Goal: Task Accomplishment & Management: Complete application form

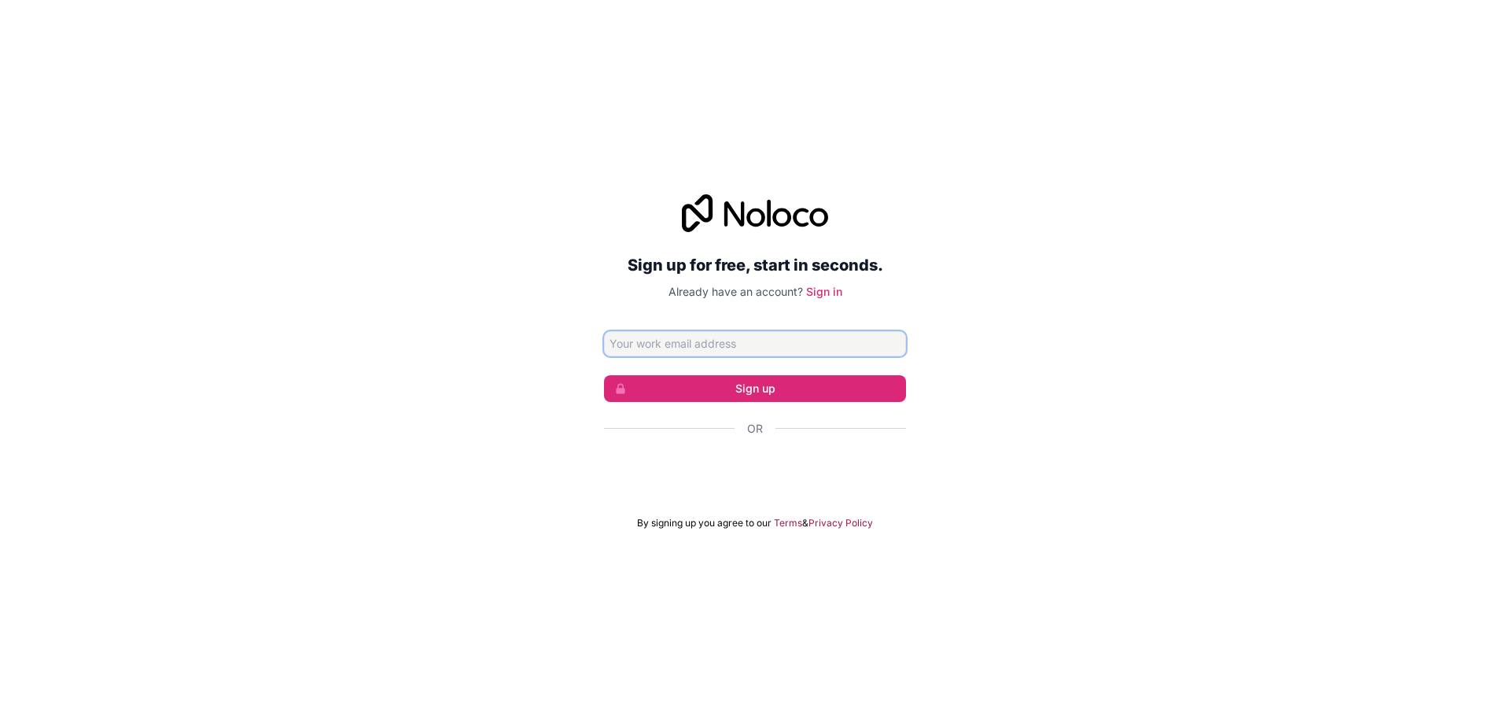
click at [794, 344] on input "Email address" at bounding box center [755, 343] width 302 height 25
type input "luther.beier@rturner.net"
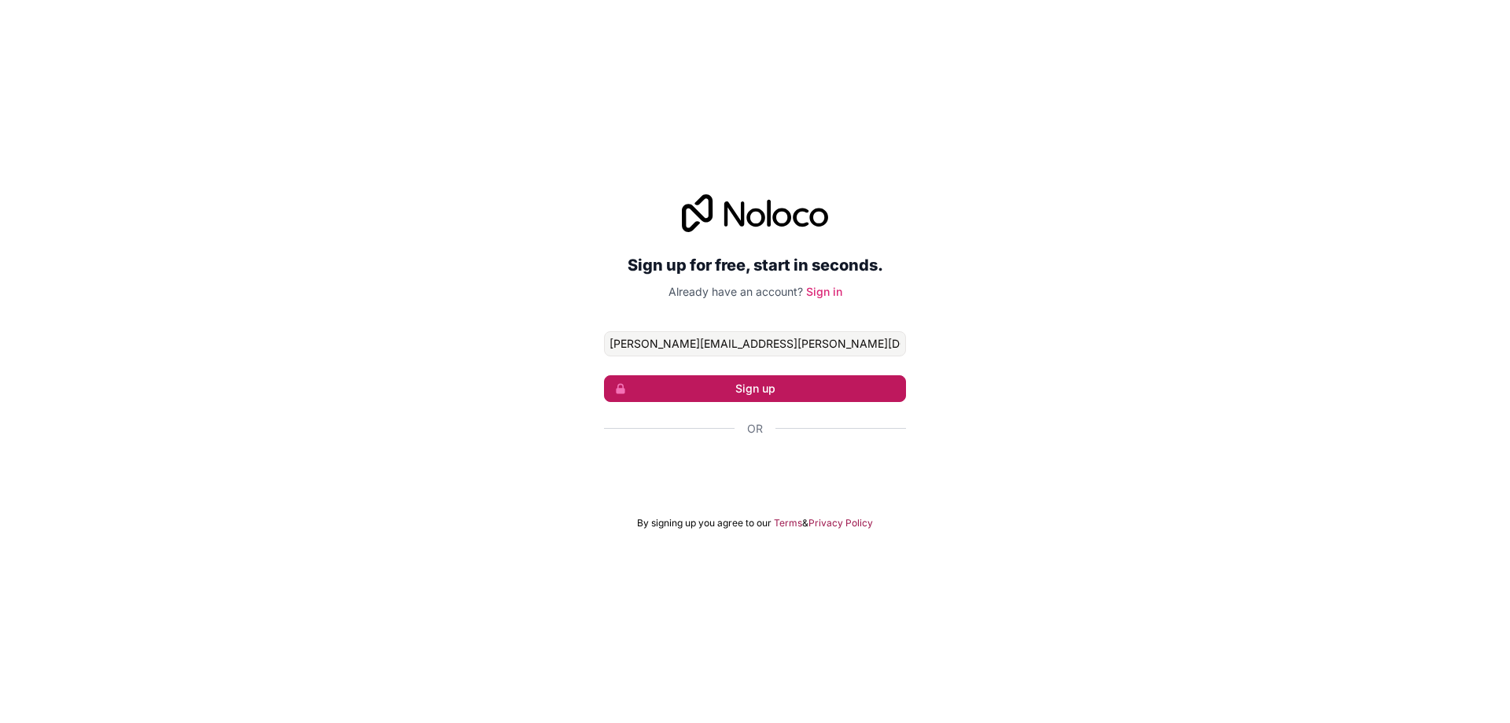
click at [756, 392] on button "Sign up" at bounding box center [755, 388] width 302 height 27
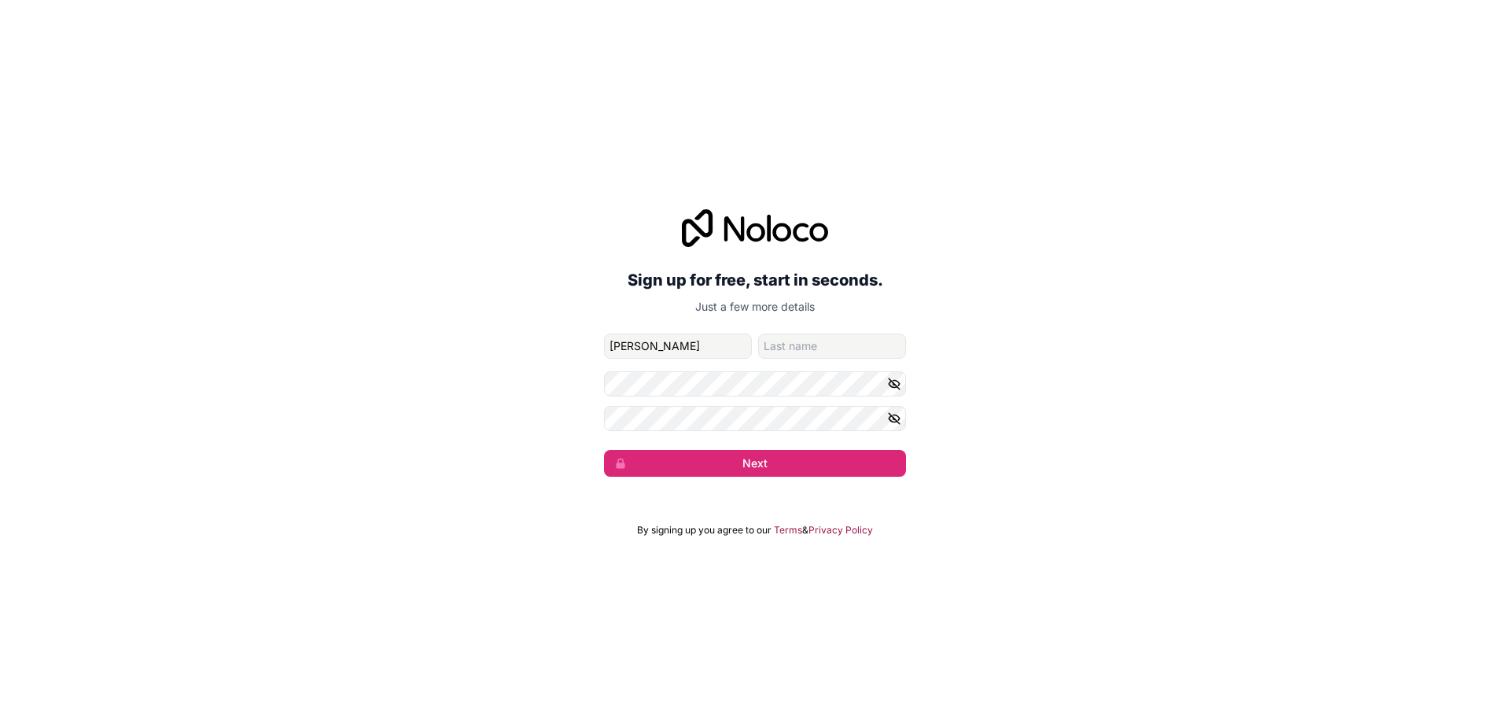
type input "Craig"
type input "Smith"
drag, startPoint x: 646, startPoint y: 344, endPoint x: 259, endPoint y: 329, distance: 387.1
click at [499, 344] on div "Sign up for free, start in seconds. Just a few more details luther.beier@rturne…" at bounding box center [755, 342] width 1510 height 311
type input "Daniel"
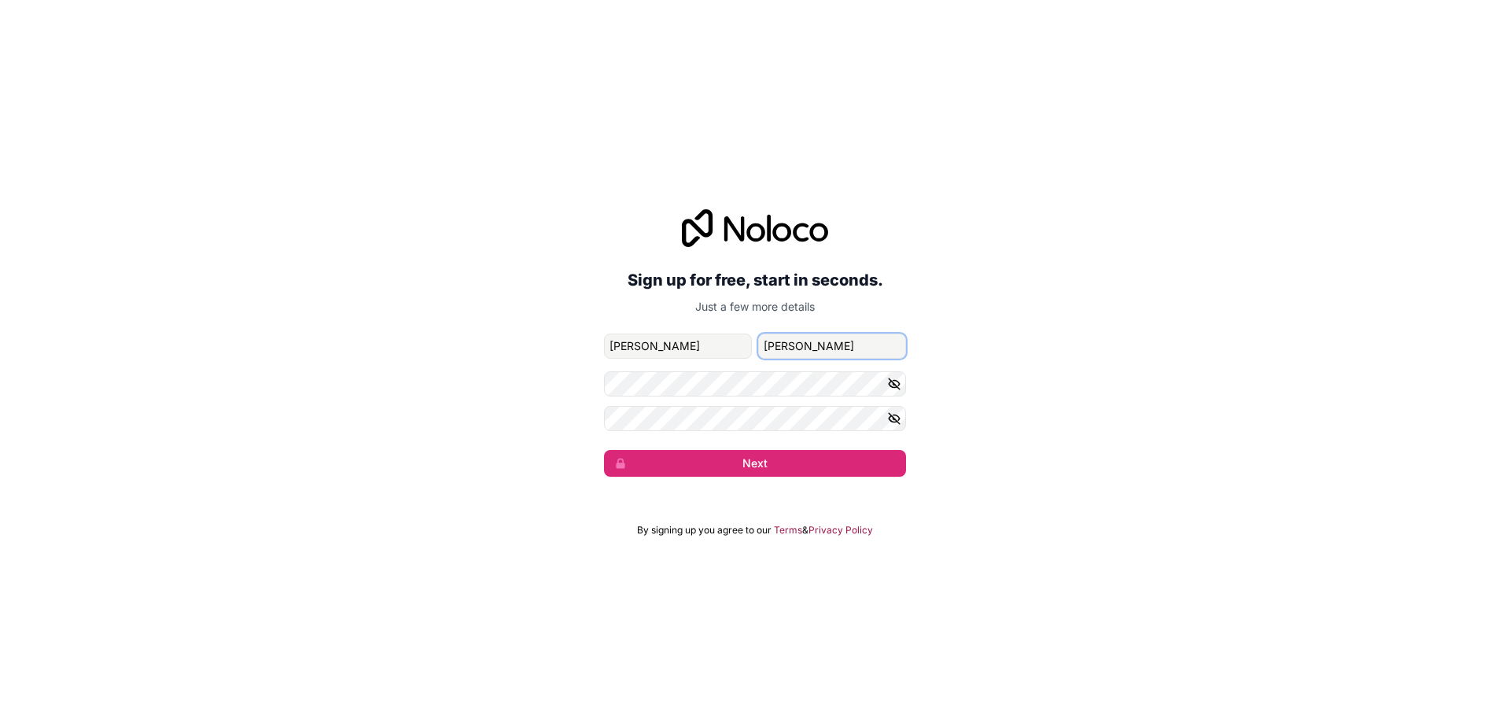
type input "Montiel"
click at [800, 455] on button "Next" at bounding box center [755, 463] width 302 height 27
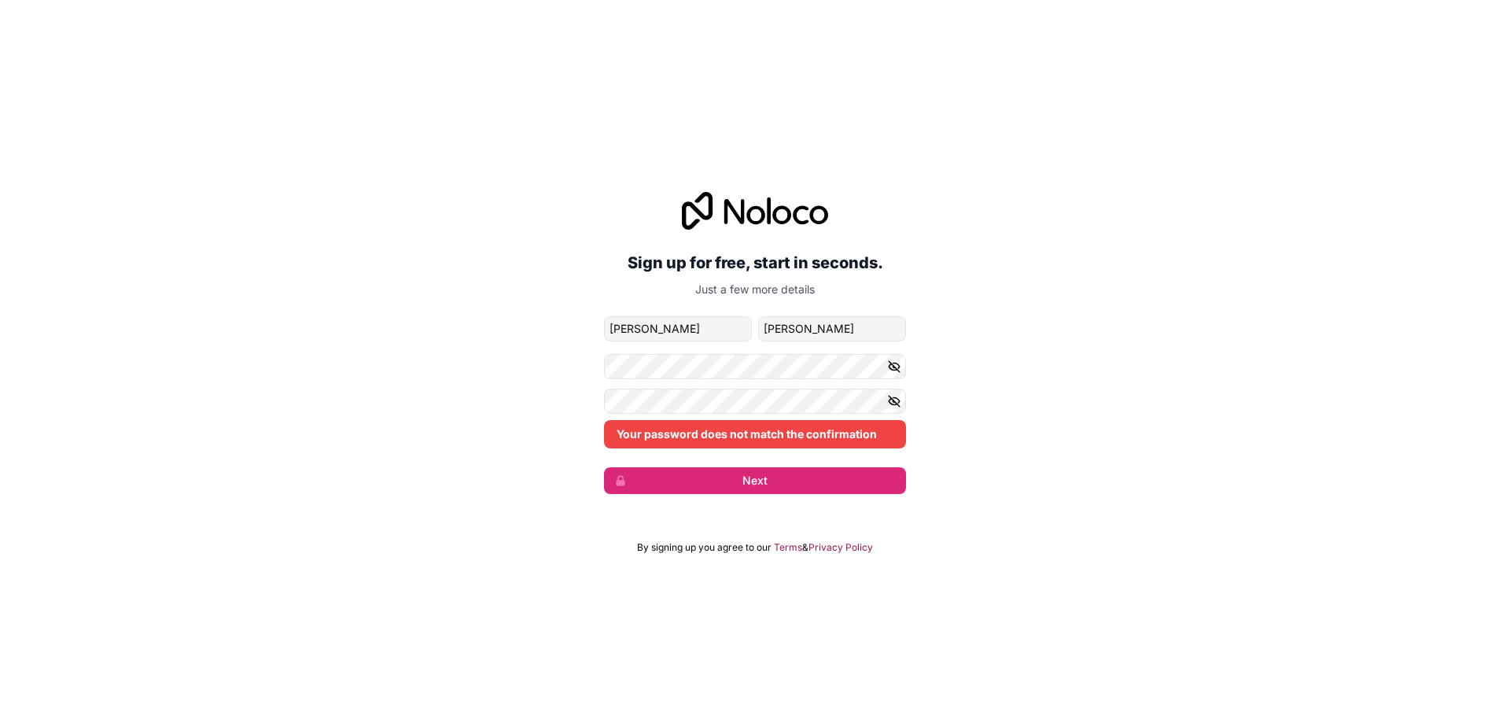
click at [894, 370] on icon "button" at bounding box center [894, 366] width 14 height 14
click at [892, 408] on button "button" at bounding box center [896, 400] width 19 height 25
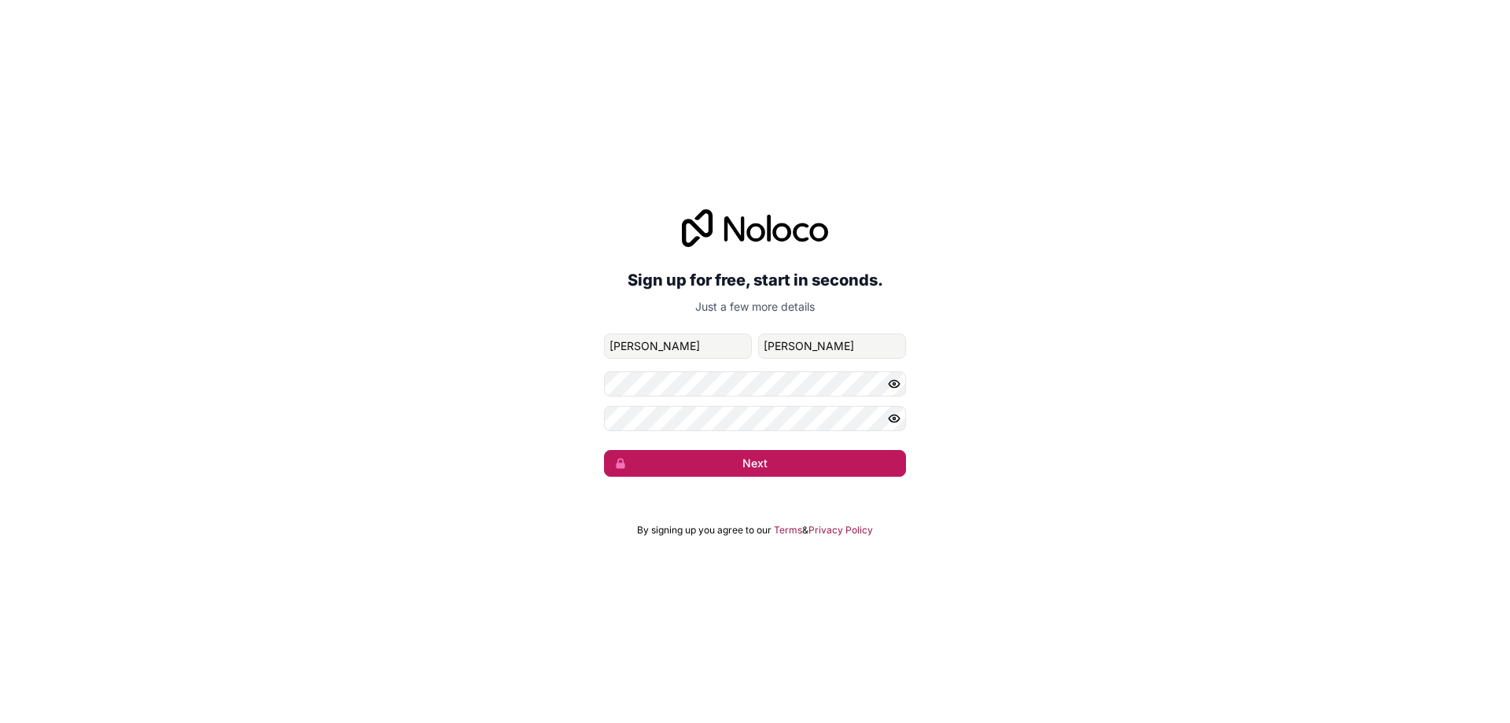
click at [694, 452] on button "Next" at bounding box center [755, 463] width 302 height 27
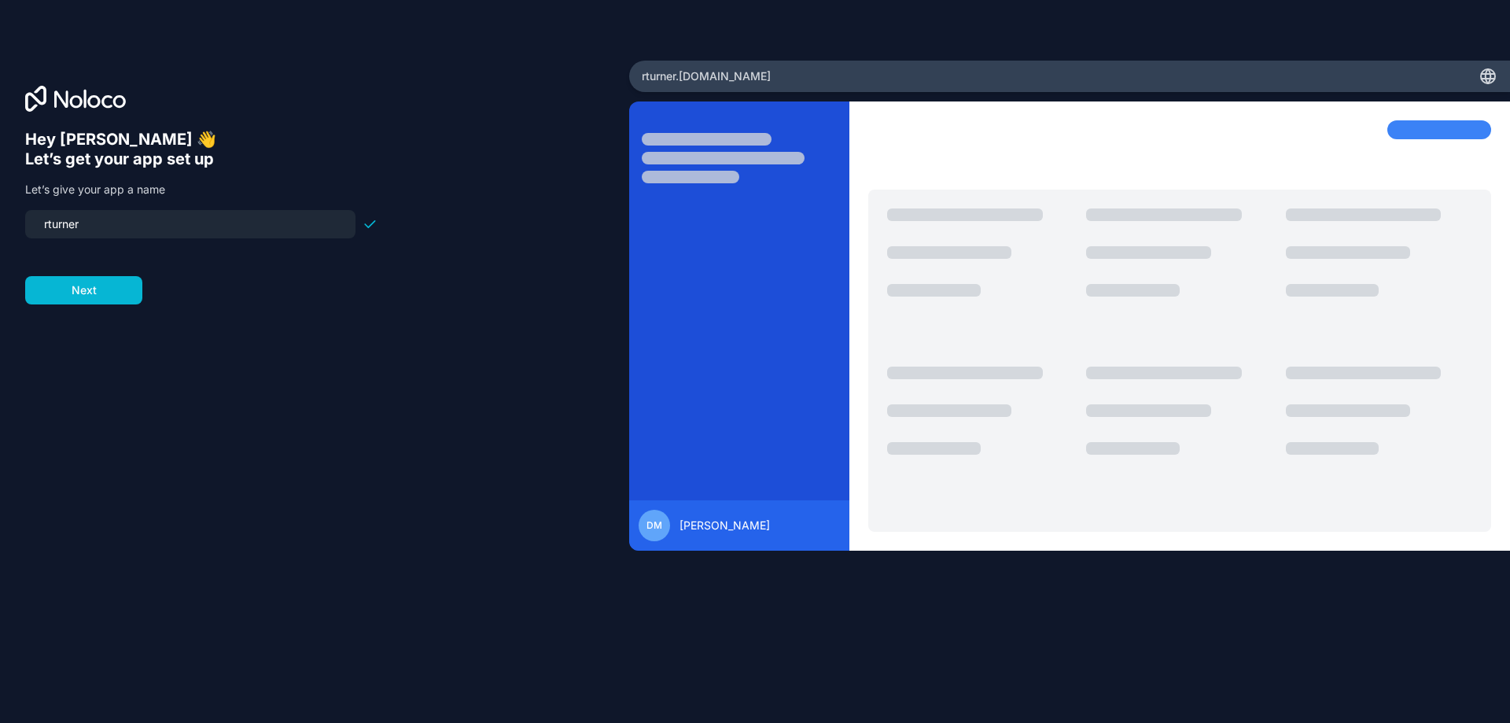
drag, startPoint x: 118, startPoint y: 215, endPoint x: 0, endPoint y: 203, distance: 118.5
click at [0, 203] on div "Hey Daniel 👋 Let’s get your app set up Let’s give your app a name rturner Next" at bounding box center [314, 362] width 629 height 602
click at [61, 305] on div "Hey Daniel 👋 Let’s get your app set up Let’s give your app a name rturner Next" at bounding box center [314, 384] width 579 height 508
click at [78, 293] on button "Next" at bounding box center [83, 290] width 117 height 28
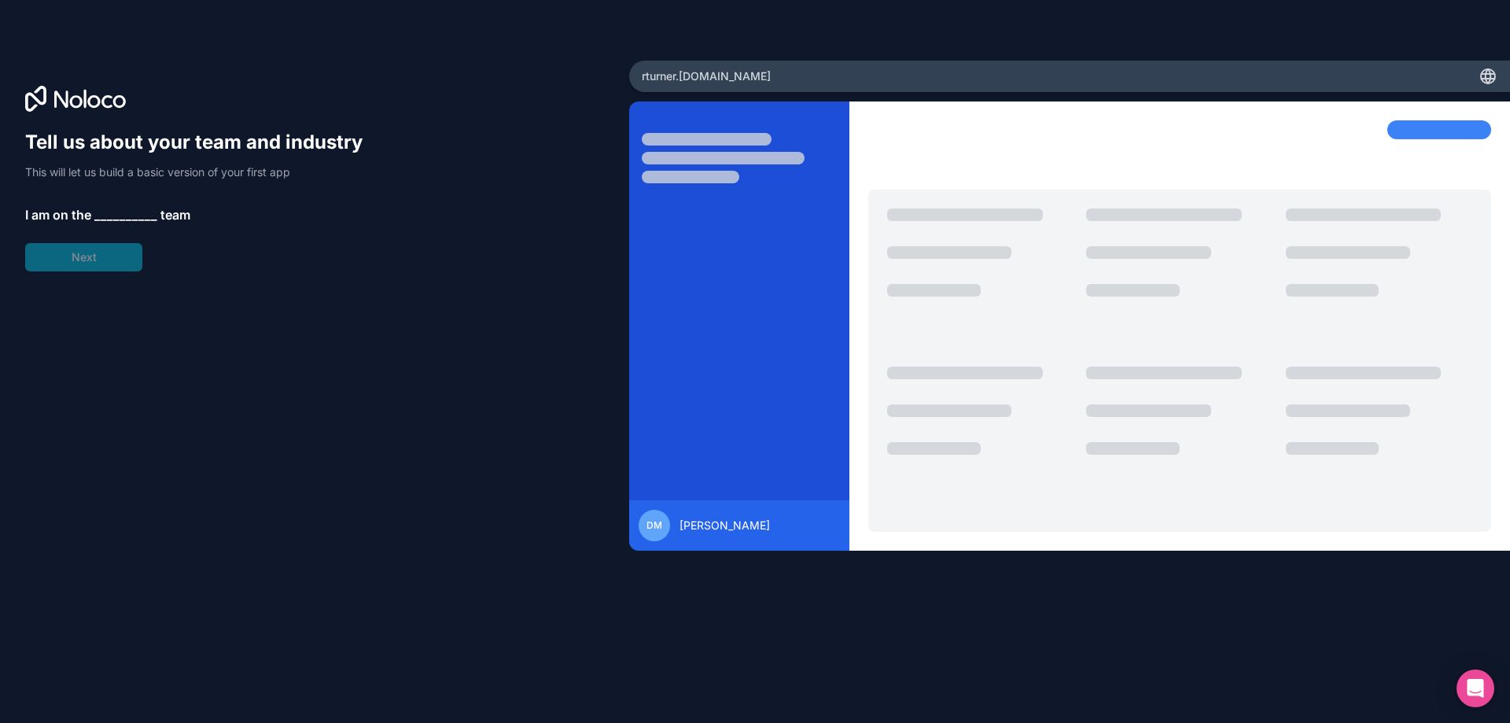
click at [121, 208] on span "__________" at bounding box center [125, 214] width 63 height 19
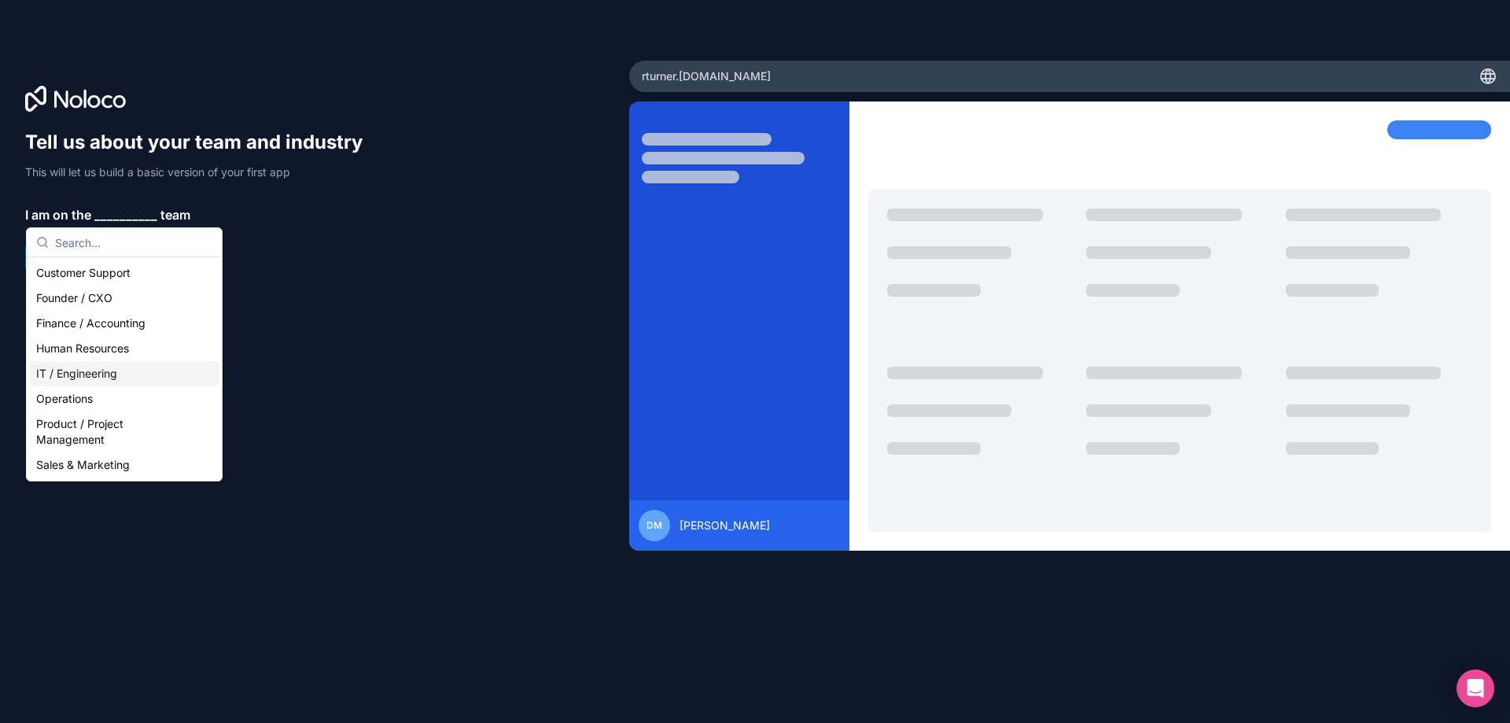
click at [106, 384] on div "IT / Engineering" at bounding box center [124, 373] width 189 height 25
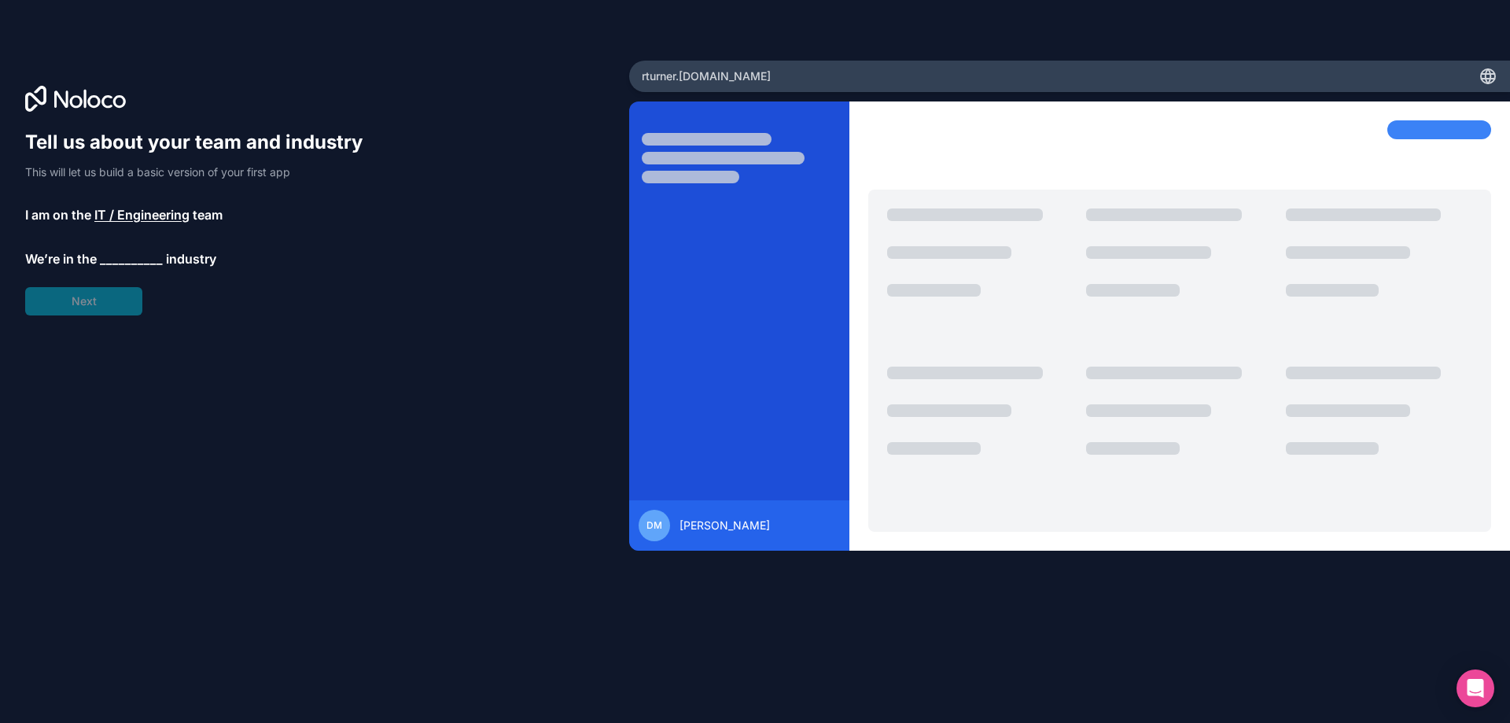
click at [117, 259] on span "__________" at bounding box center [131, 258] width 63 height 19
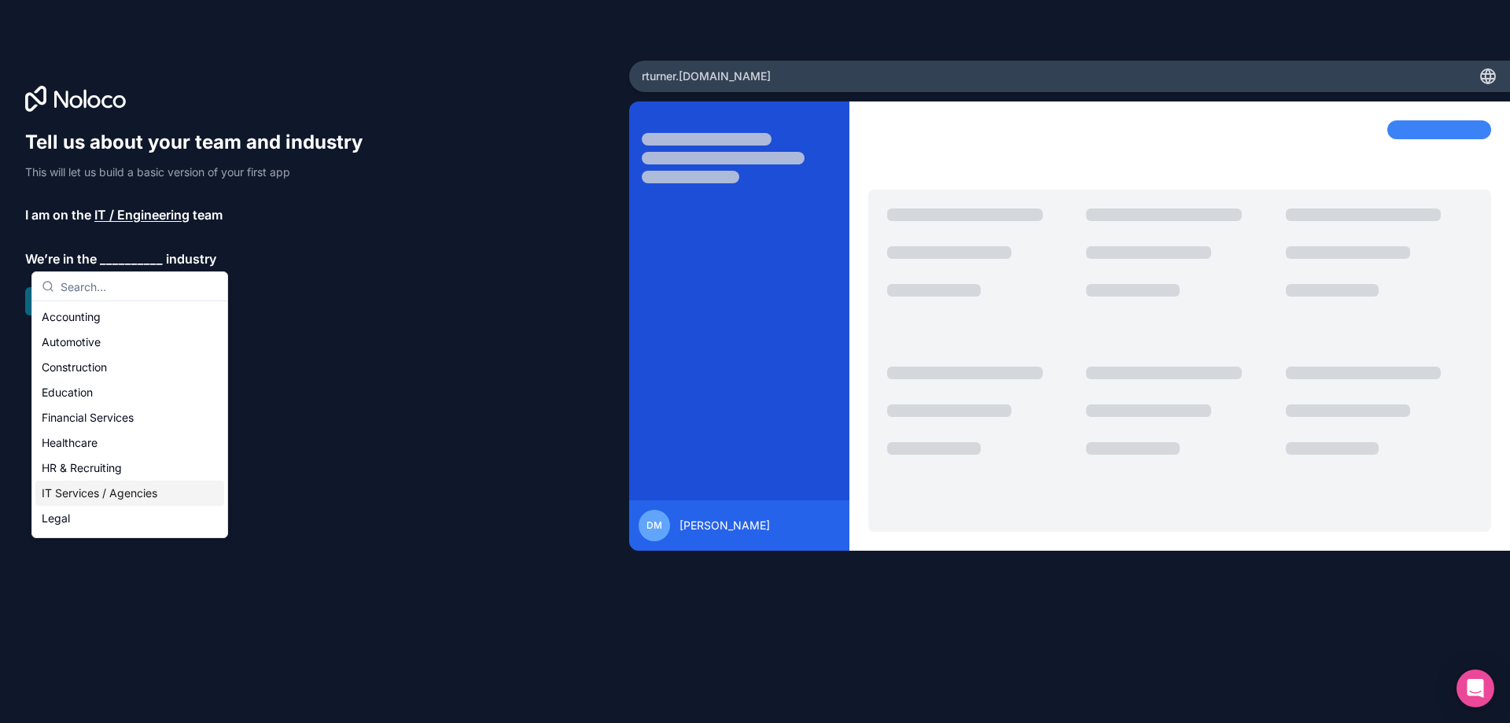
drag, startPoint x: 137, startPoint y: 490, endPoint x: 139, endPoint y: 381, distance: 109.3
click at [138, 490] on div "IT Services / Agencies" at bounding box center [129, 492] width 189 height 25
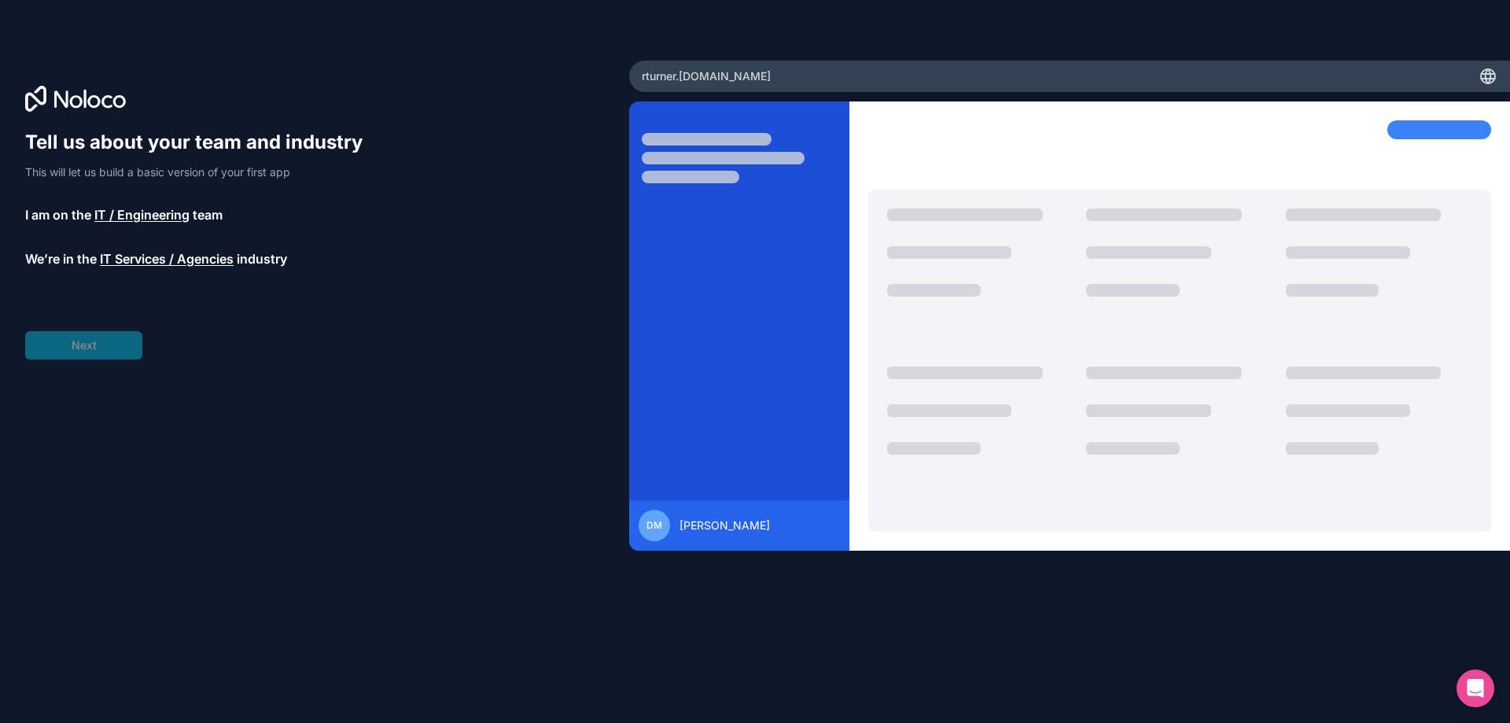
click at [145, 300] on span "__________" at bounding box center [117, 302] width 63 height 19
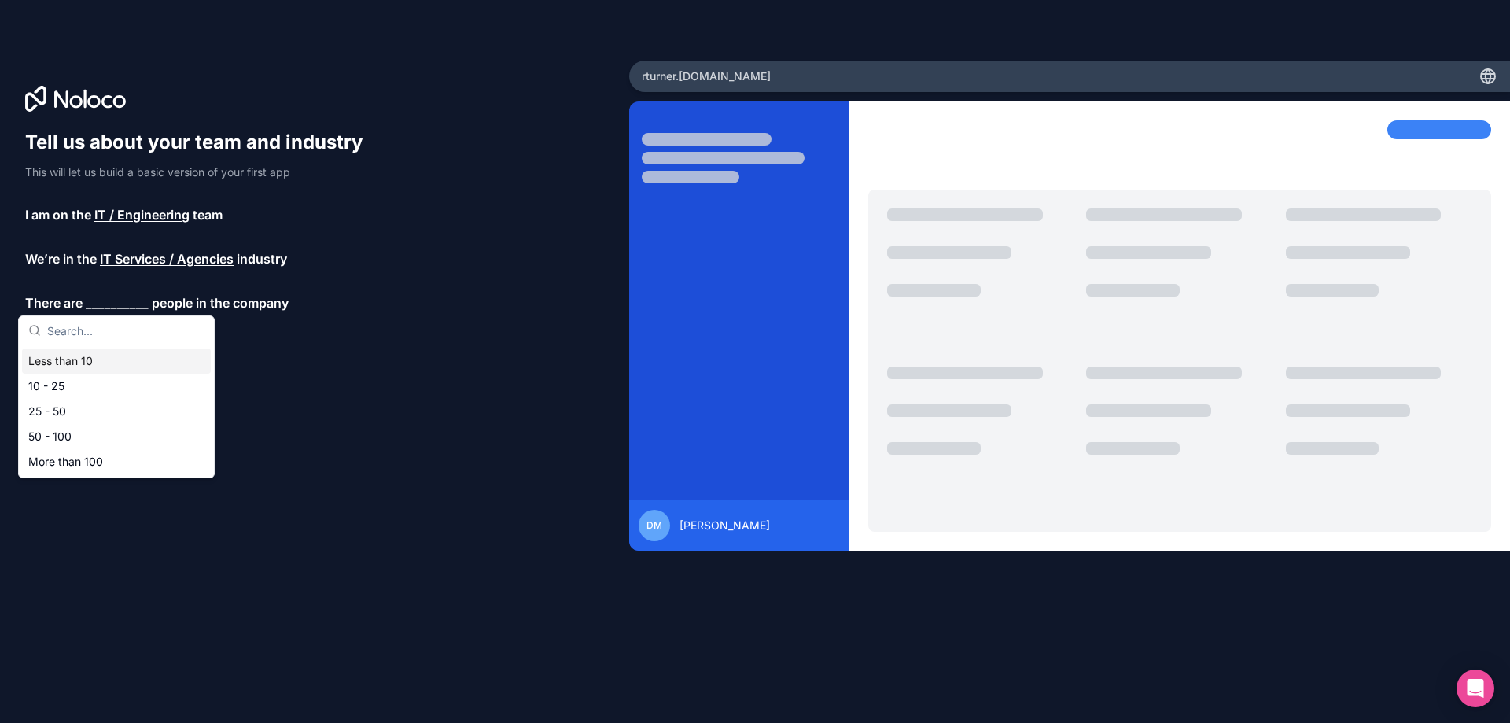
click at [140, 362] on div "Less than 10" at bounding box center [116, 360] width 189 height 25
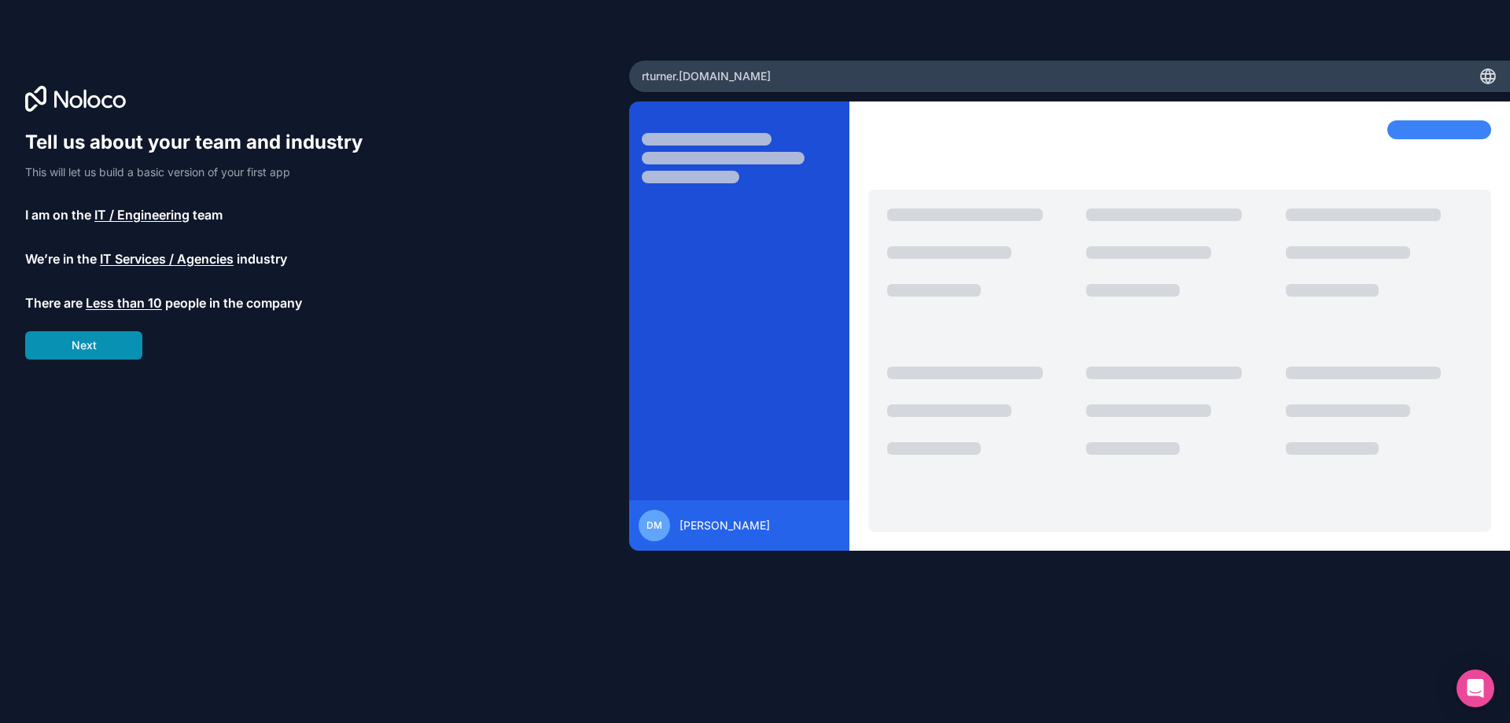
click at [114, 343] on button "Next" at bounding box center [83, 345] width 117 height 28
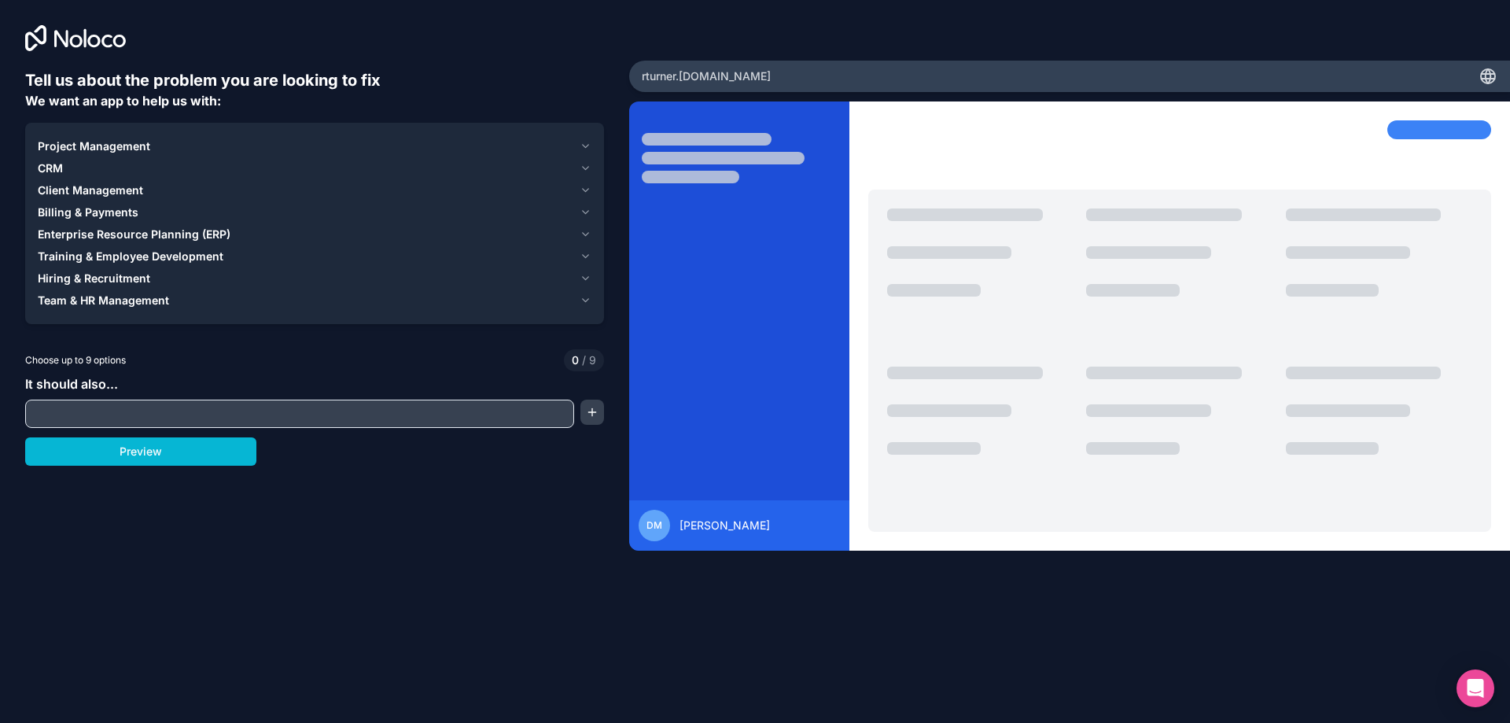
click at [314, 410] on input "text" at bounding box center [299, 414] width 541 height 22
click at [487, 156] on button "Project Management" at bounding box center [315, 146] width 554 height 22
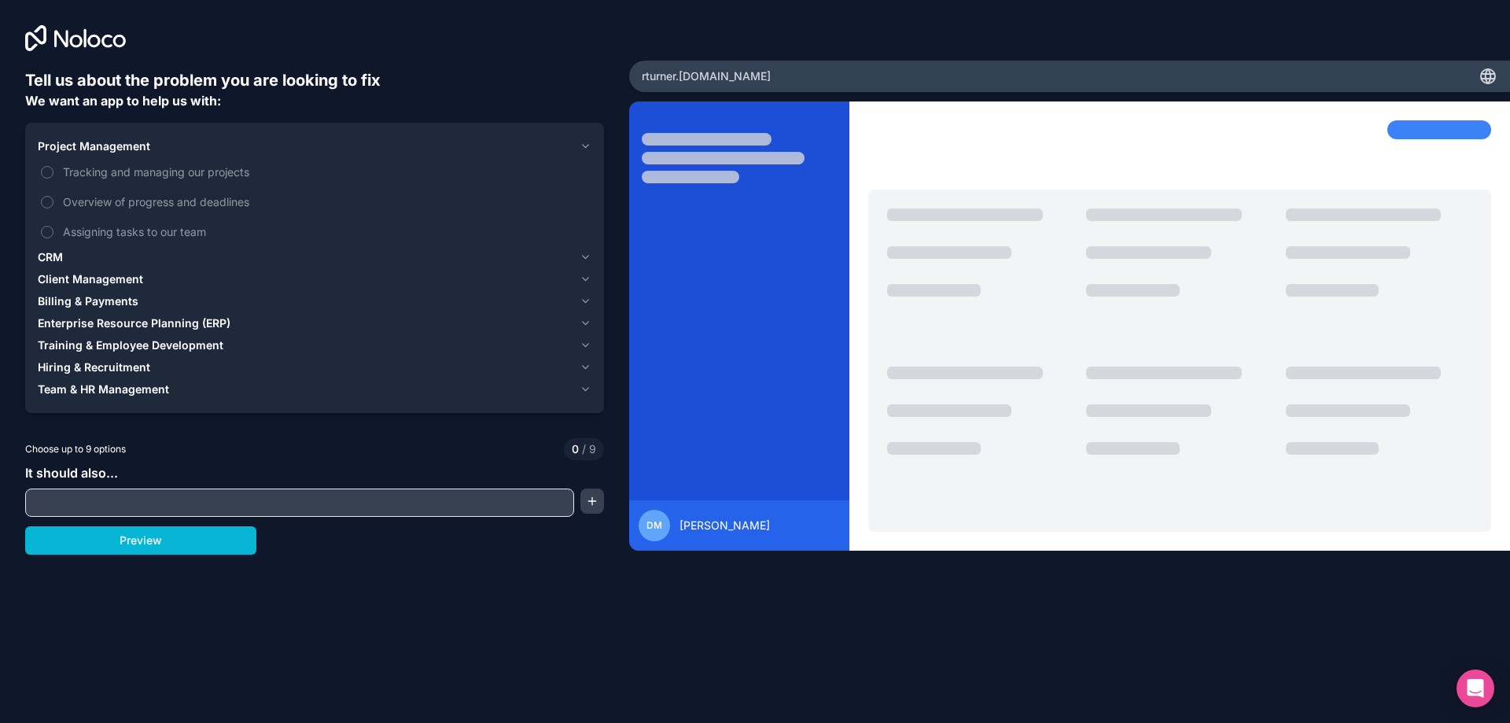
click at [73, 252] on div "CRM" at bounding box center [305, 257] width 535 height 16
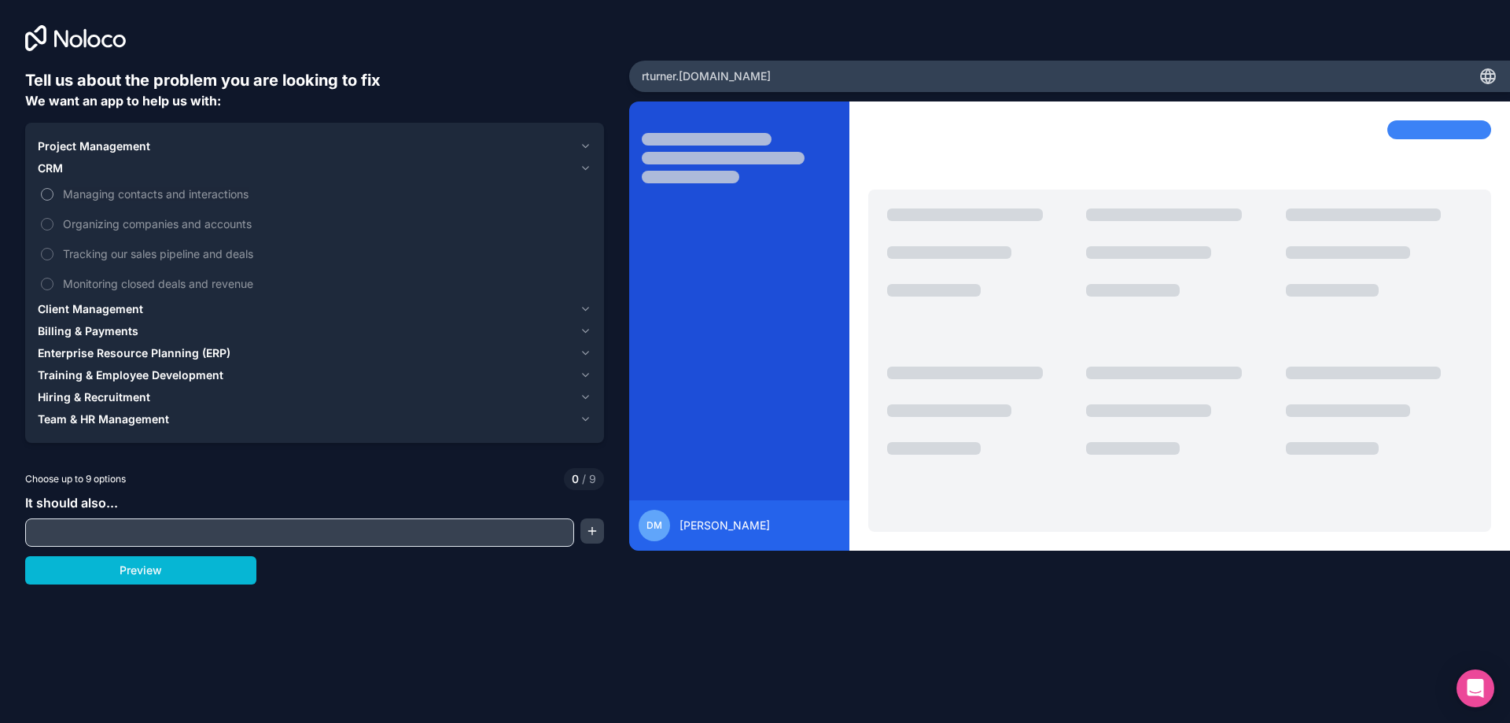
click at [107, 195] on span "Managing contacts and interactions" at bounding box center [325, 194] width 525 height 17
click at [53, 195] on button "Managing contacts and interactions" at bounding box center [47, 194] width 13 height 13
click at [123, 226] on span "Organizing companies and accounts" at bounding box center [325, 223] width 525 height 17
click at [53, 226] on button "Organizing companies and accounts" at bounding box center [47, 224] width 13 height 13
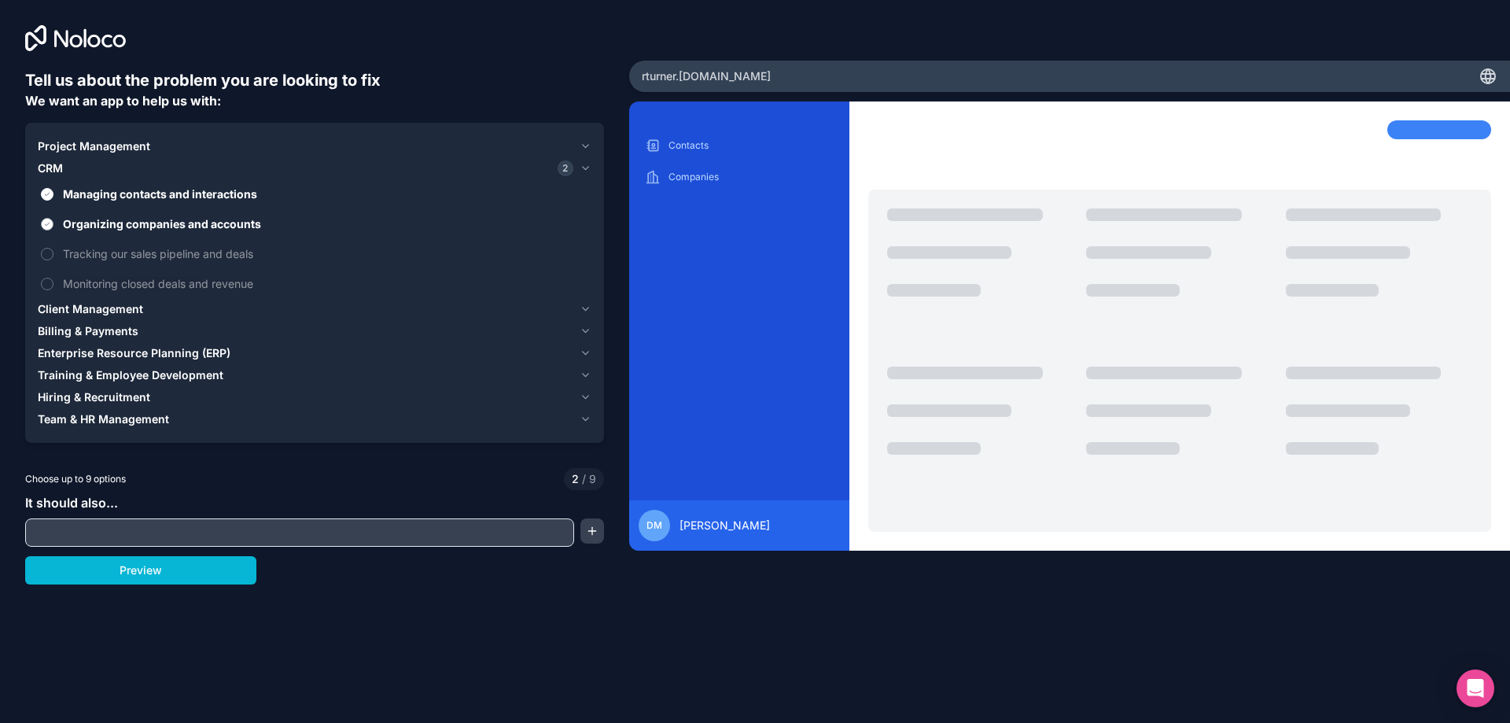
click at [153, 232] on label "Organizing companies and accounts" at bounding box center [315, 223] width 554 height 29
click at [53, 230] on button "Organizing companies and accounts" at bounding box center [47, 224] width 13 height 13
click at [155, 245] on label "Tracking our sales pipeline and deals" at bounding box center [315, 253] width 554 height 29
click at [53, 248] on button "Tracking our sales pipeline and deals" at bounding box center [47, 254] width 13 height 13
click at [140, 274] on label "Monitoring closed deals and revenue" at bounding box center [315, 283] width 554 height 29
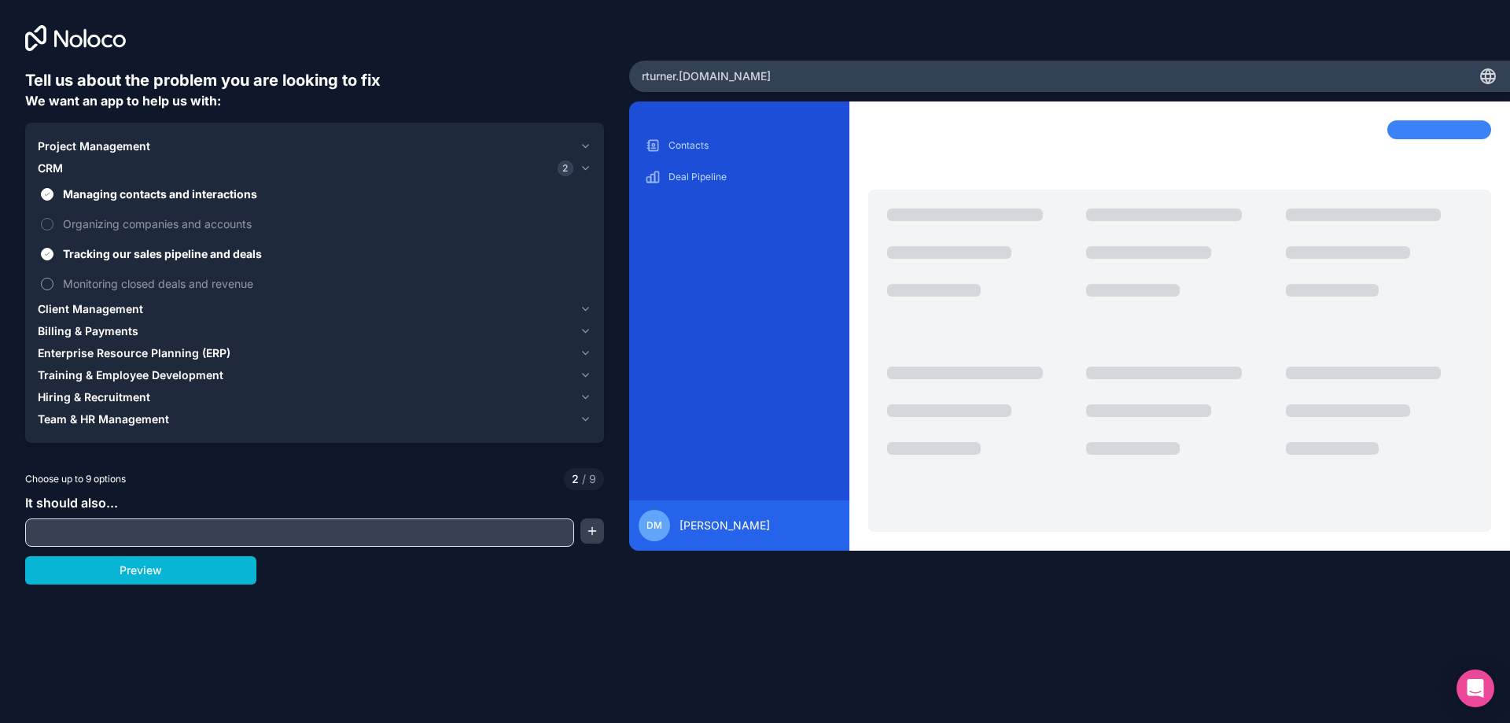
click at [53, 278] on button "Monitoring closed deals and revenue" at bounding box center [47, 284] width 13 height 13
click at [598, 535] on button "button" at bounding box center [592, 530] width 24 height 25
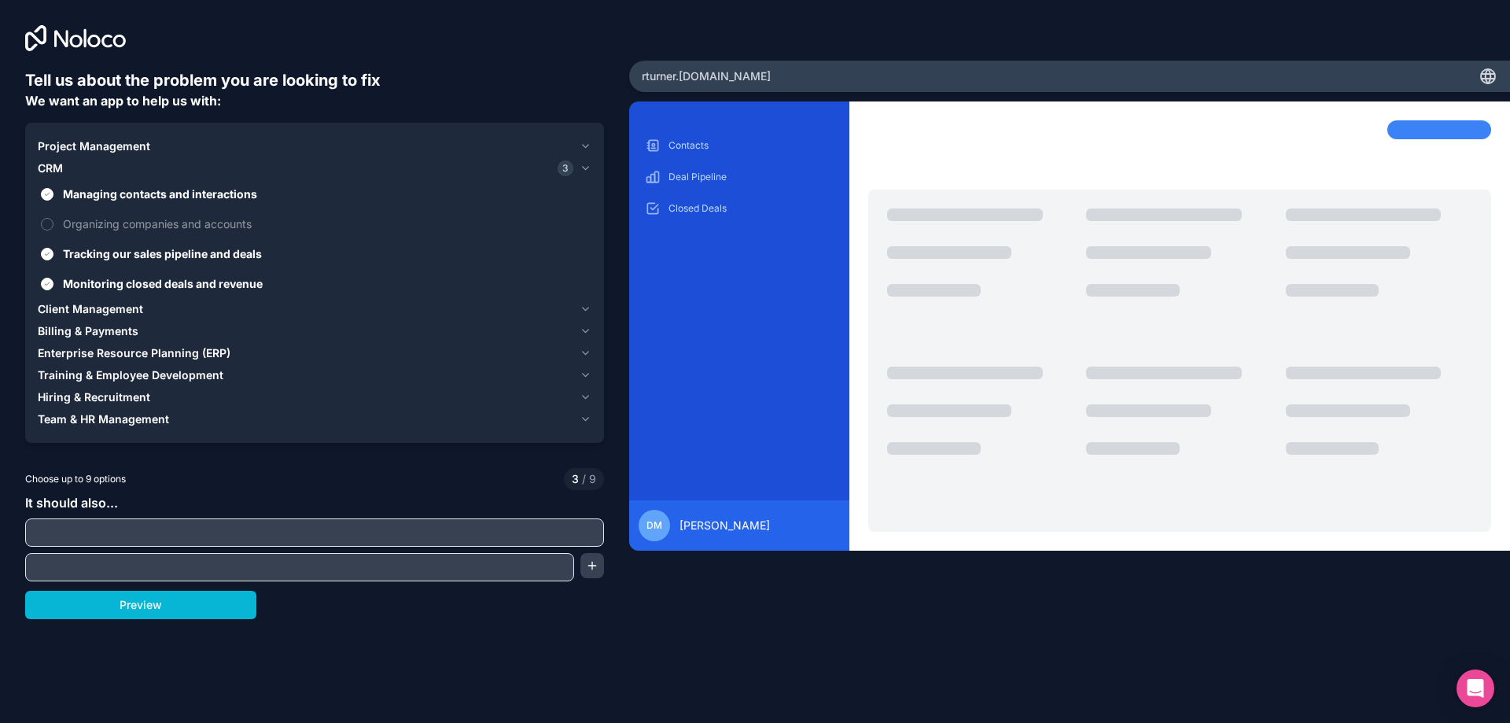
click at [180, 622] on div "Tell us about the problem you are looking to fix We want an app to help us with…" at bounding box center [755, 361] width 1510 height 723
drag, startPoint x: 213, startPoint y: 598, endPoint x: 703, endPoint y: 554, distance: 491.9
click at [214, 598] on button "Preview" at bounding box center [140, 605] width 231 height 28
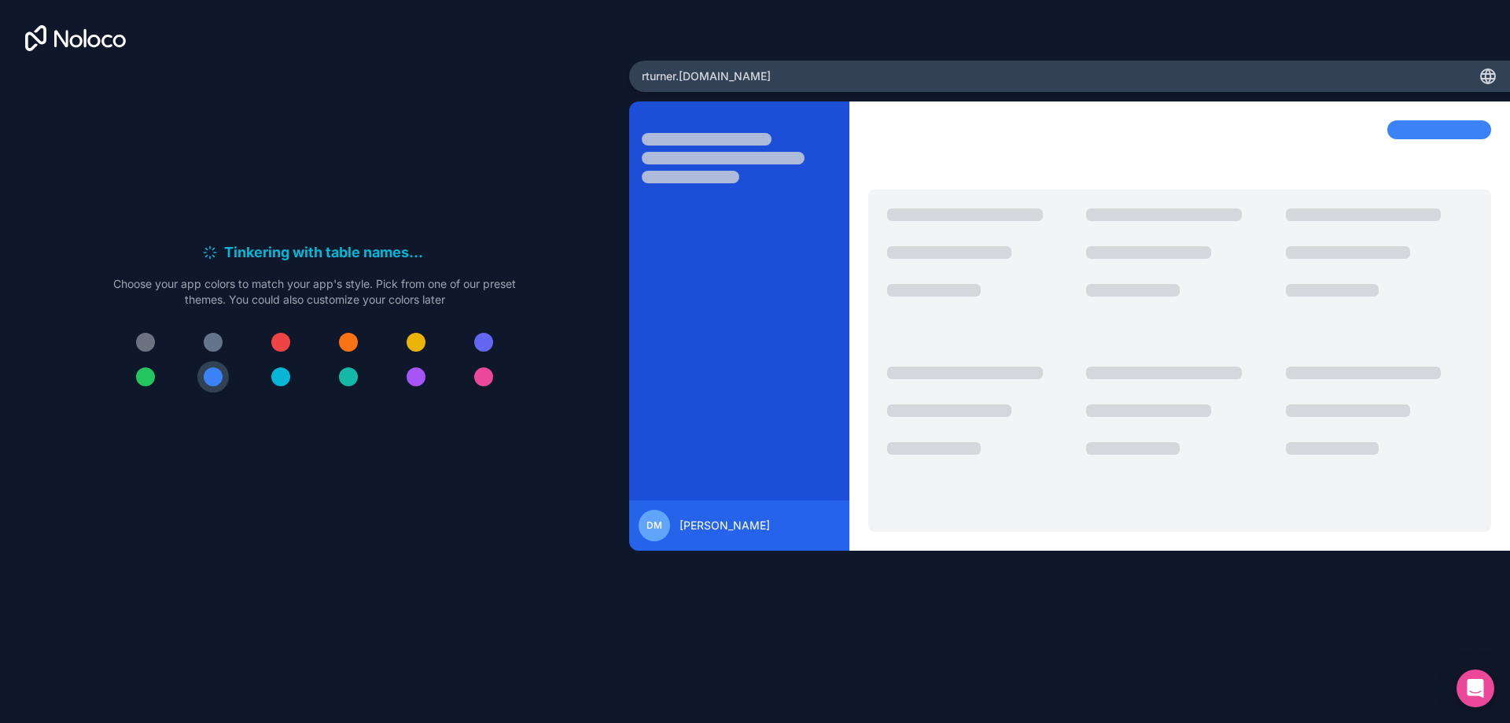
drag, startPoint x: 755, startPoint y: 532, endPoint x: 598, endPoint y: 518, distance: 157.0
click at [600, 518] on div "Tinkering with table names . . . Meanwhile, let's personalize it! Choose your a…" at bounding box center [755, 361] width 1510 height 723
click at [721, 340] on div "Contact Interaction Deal Deal Stage Deal Product Revenue" at bounding box center [739, 310] width 195 height 355
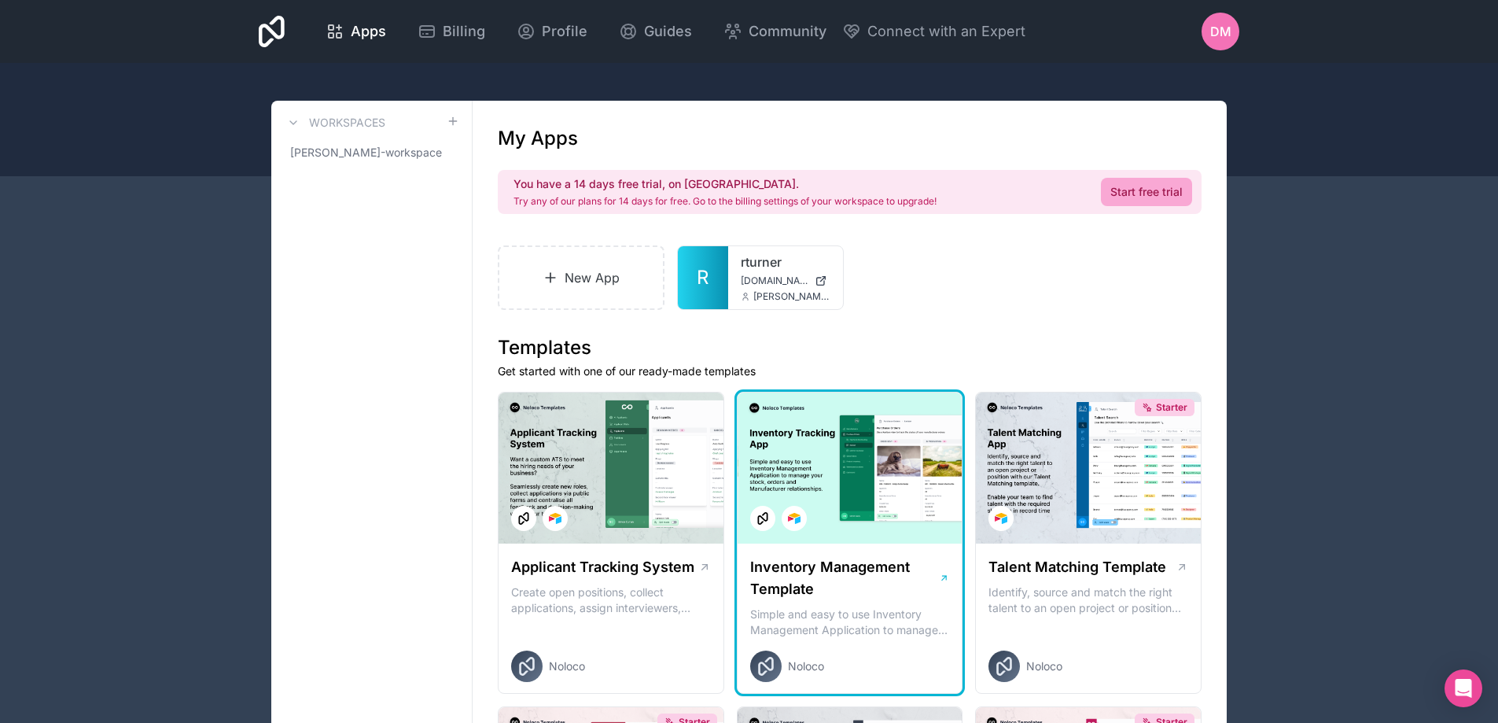
click at [867, 544] on div "Inventory Management Template Simple and easy to use Inventory Management Appli…" at bounding box center [850, 618] width 225 height 151
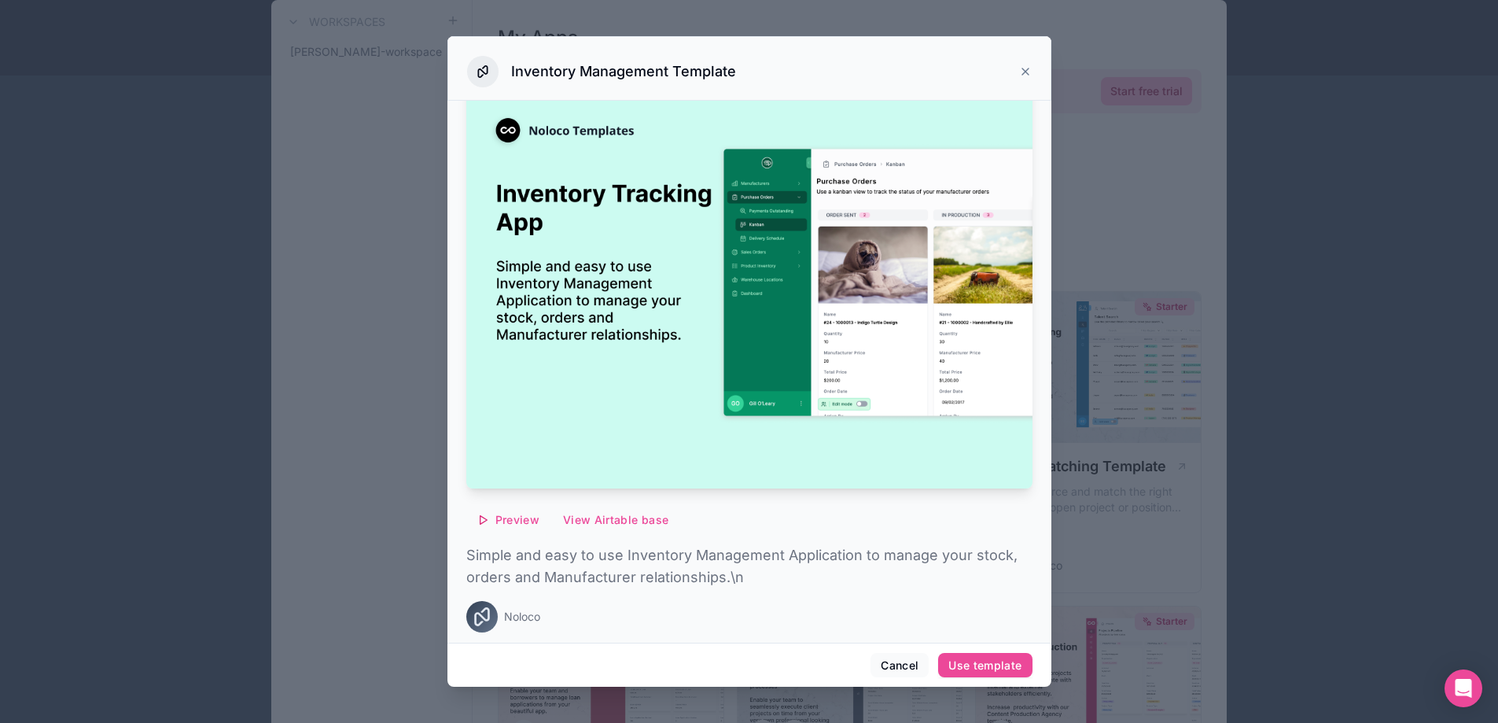
scroll to position [236, 0]
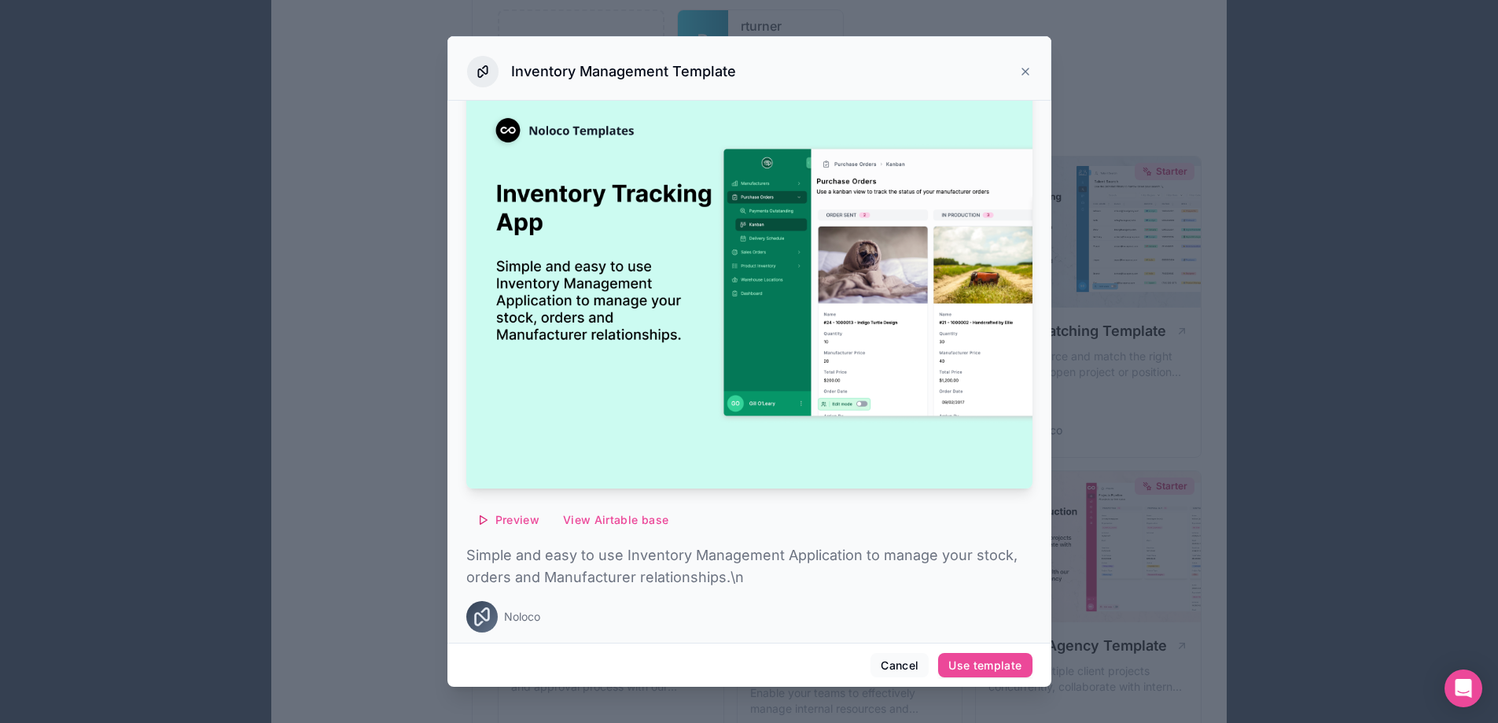
click at [1125, 134] on div at bounding box center [749, 361] width 1498 height 723
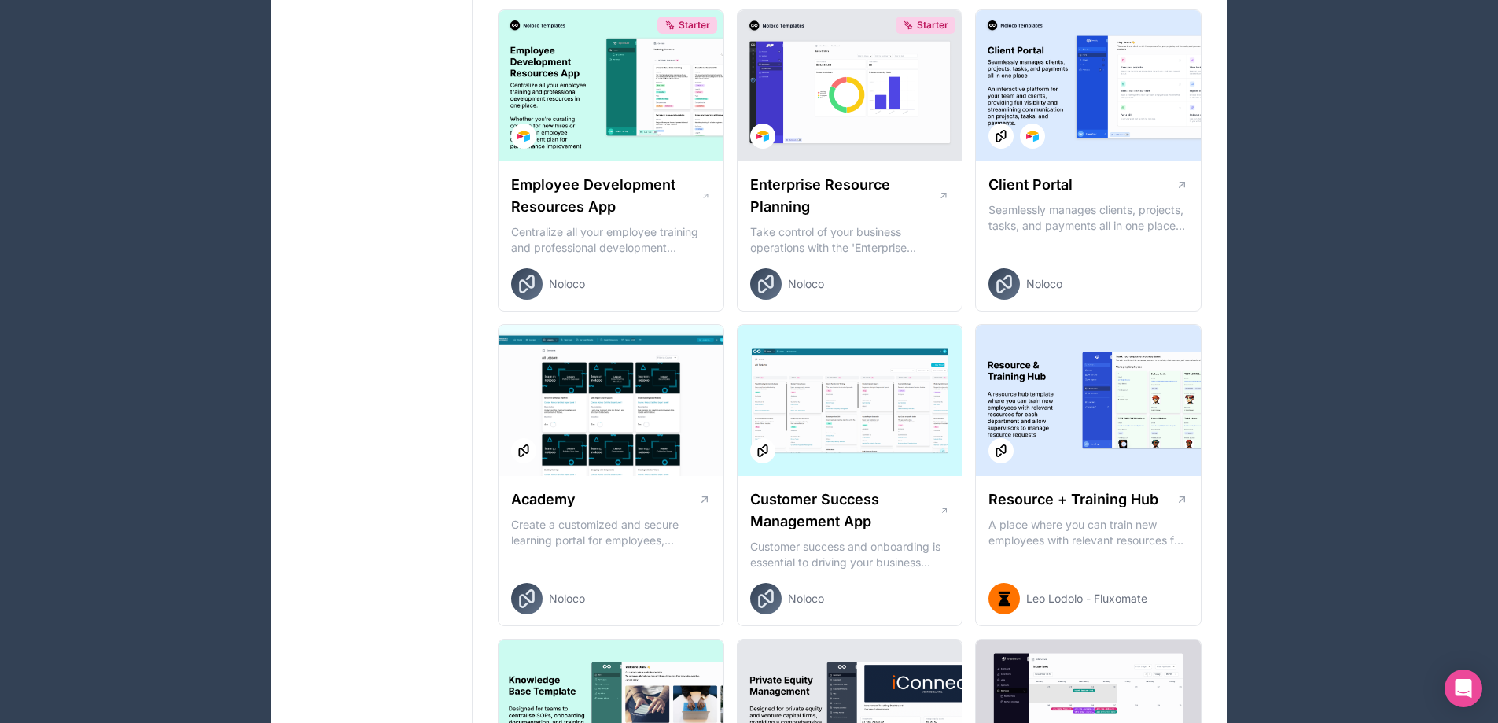
scroll to position [1415, 0]
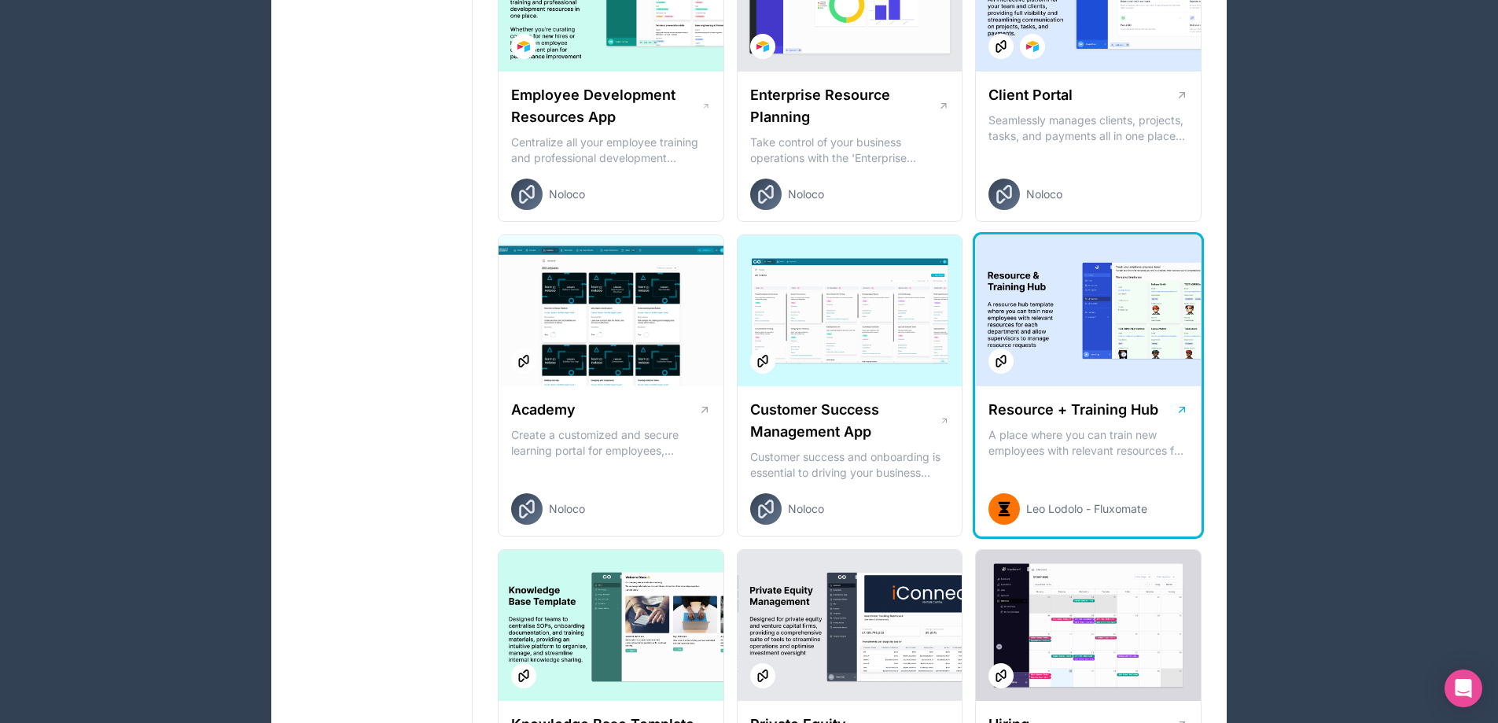
click at [1069, 307] on div at bounding box center [1088, 310] width 225 height 151
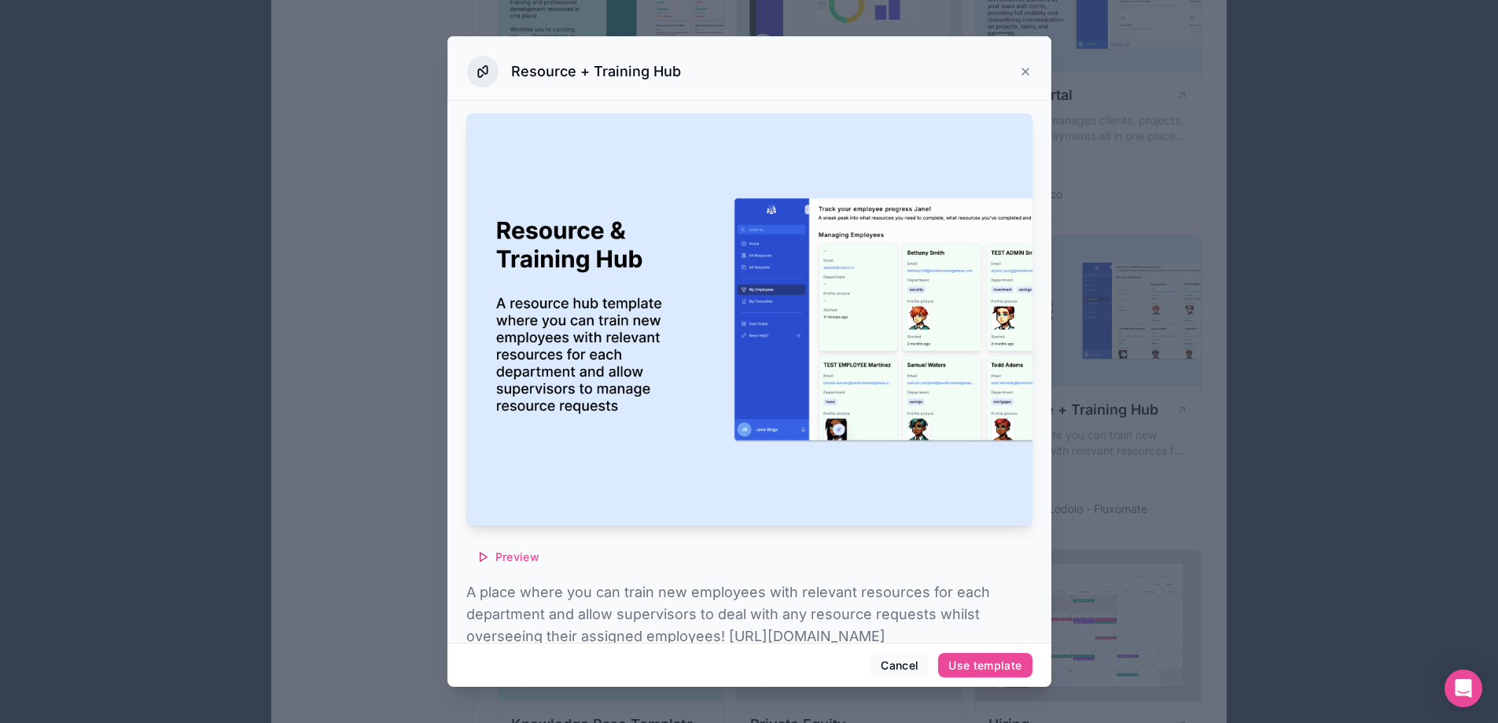
click at [1130, 267] on div at bounding box center [749, 361] width 1498 height 723
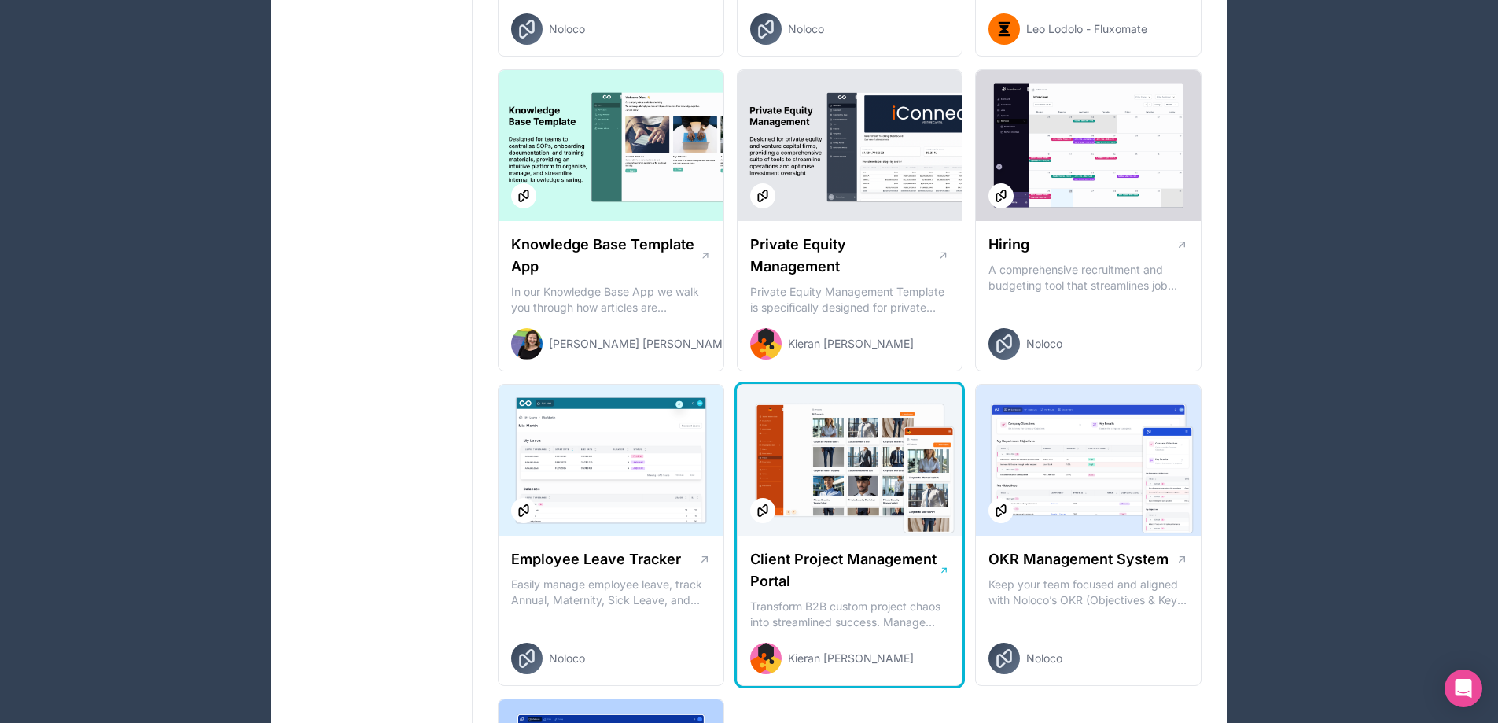
scroll to position [2044, 0]
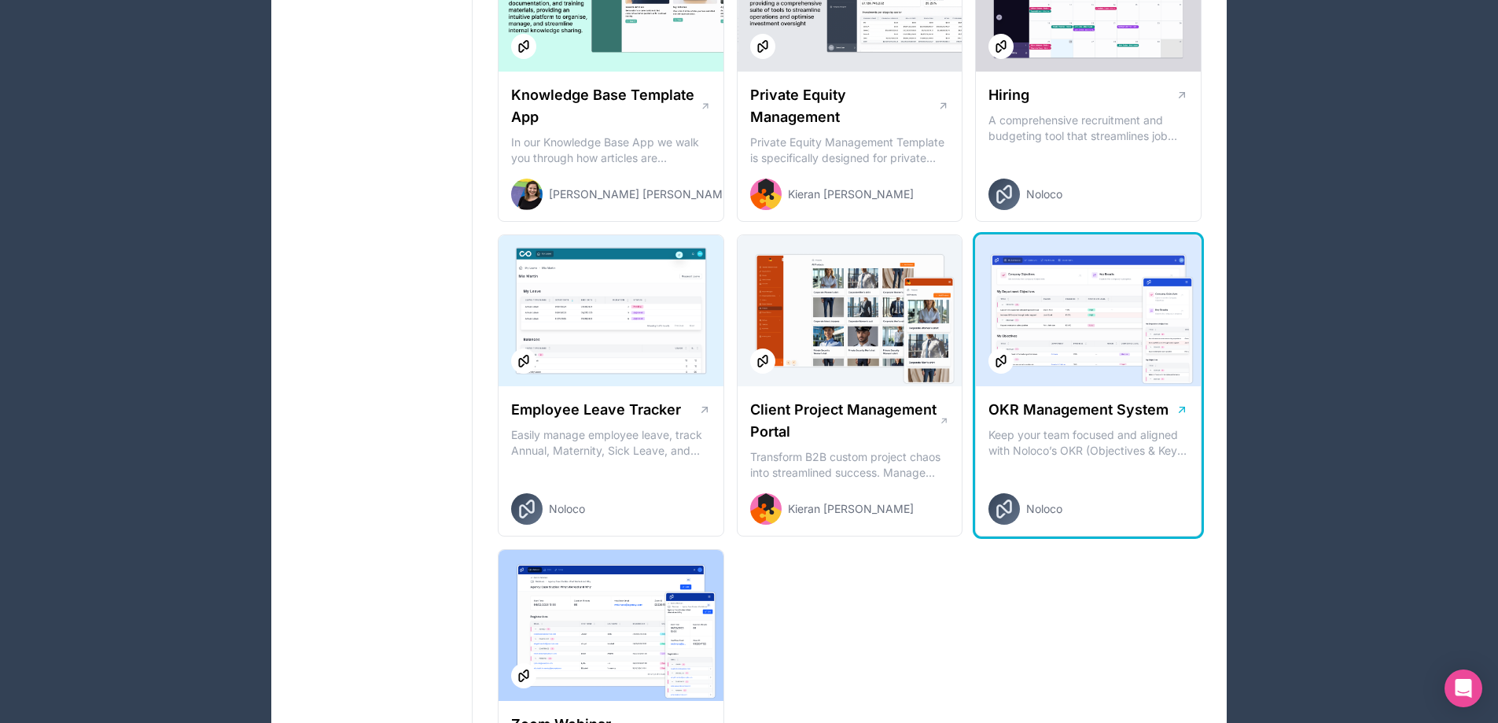
click at [1193, 311] on div at bounding box center [1088, 310] width 225 height 151
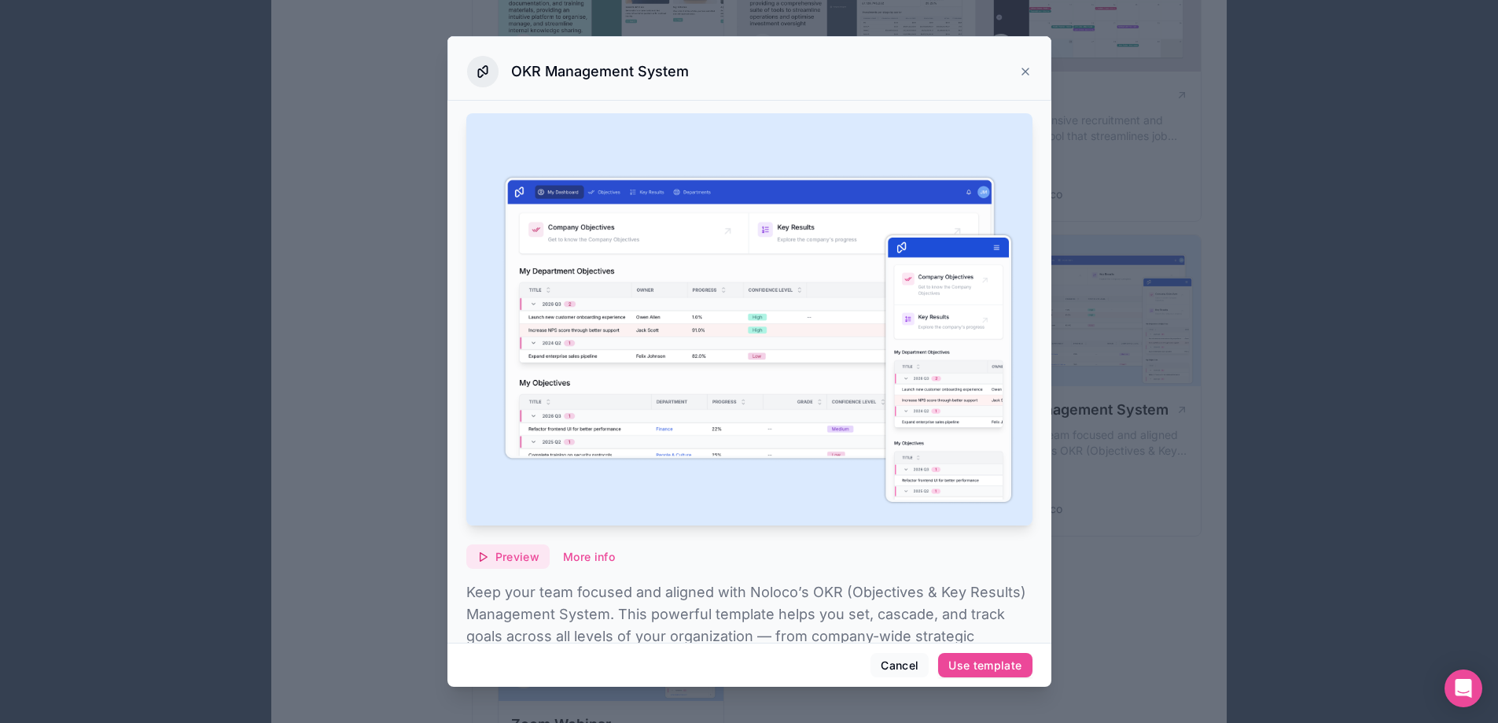
click at [478, 550] on icon "button" at bounding box center [482, 556] width 13 height 13
click at [1153, 367] on div at bounding box center [749, 361] width 1498 height 723
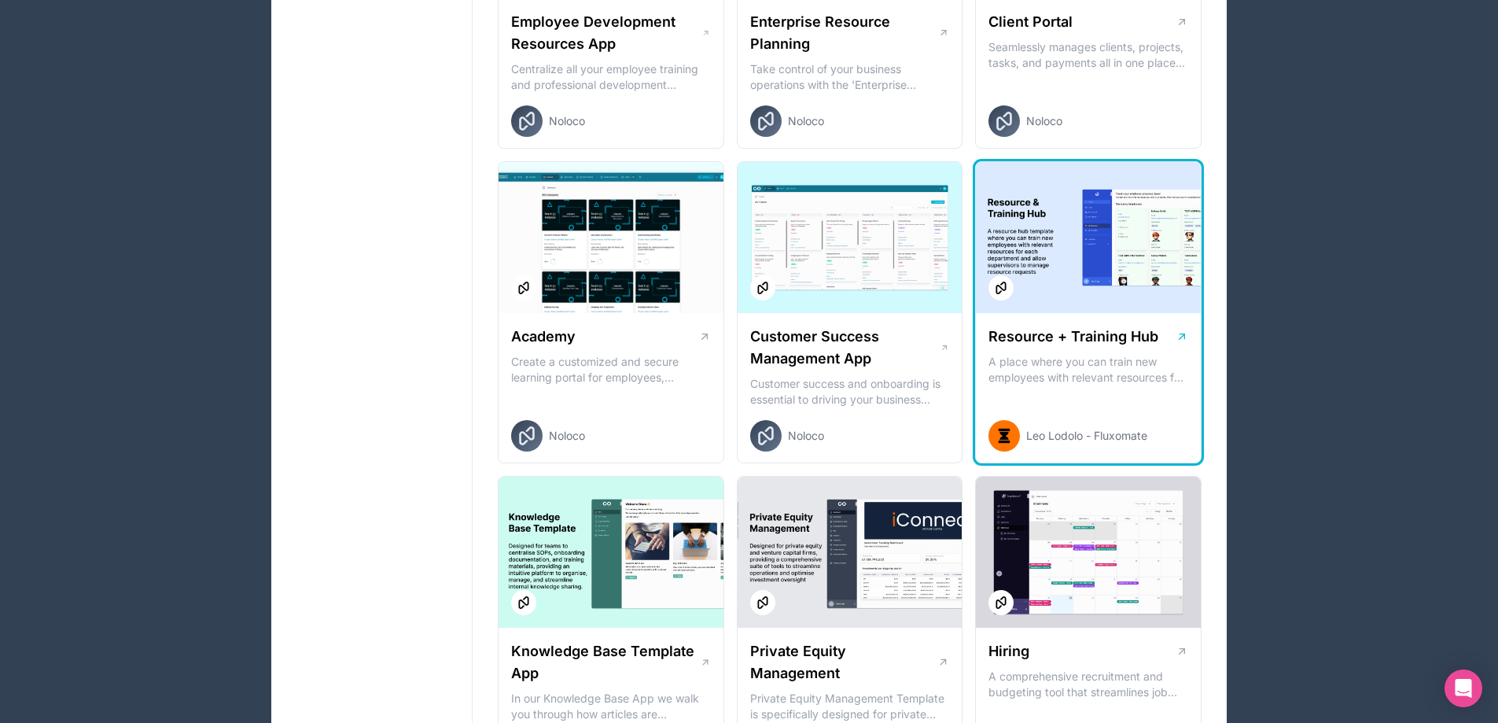
scroll to position [1487, 0]
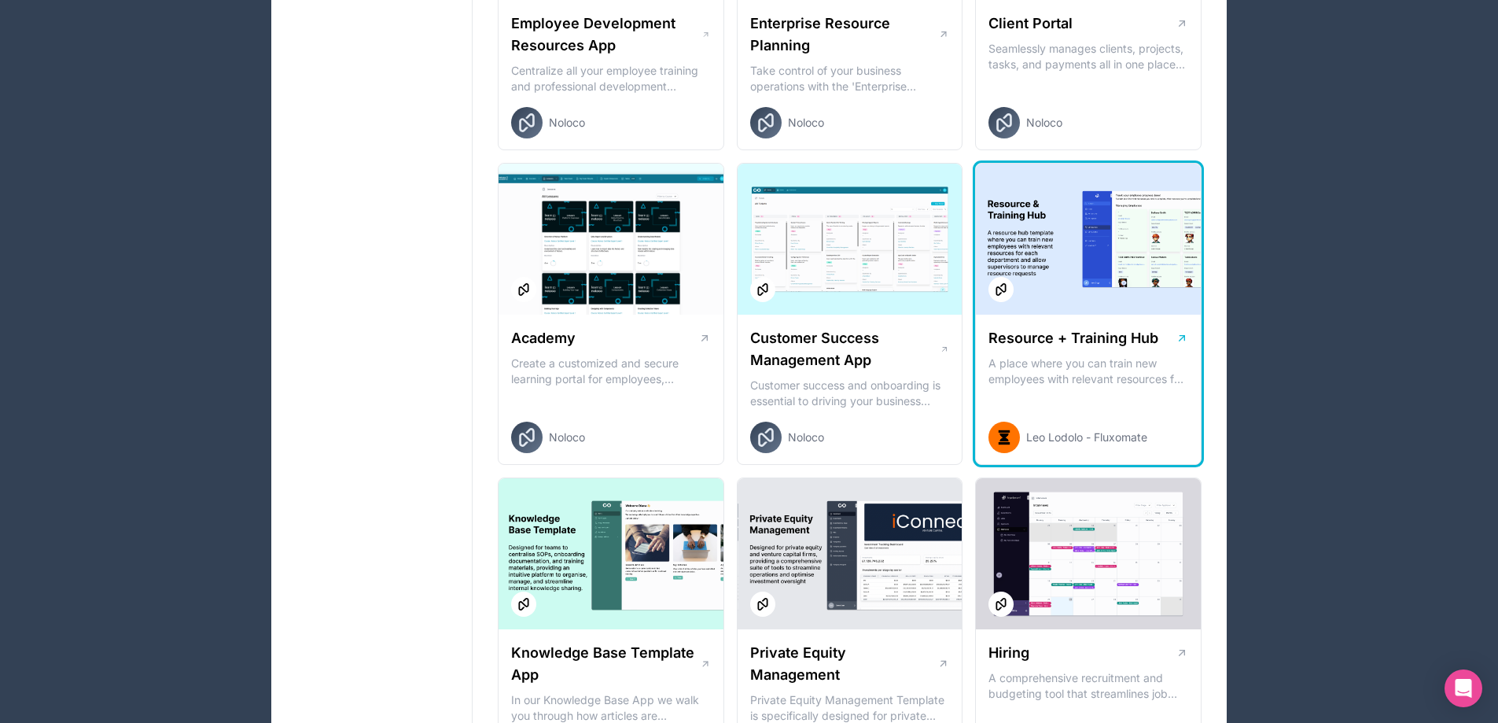
click at [1126, 371] on p "A place where you can train new employees with relevant resources for each depa…" at bounding box center [1088, 370] width 200 height 31
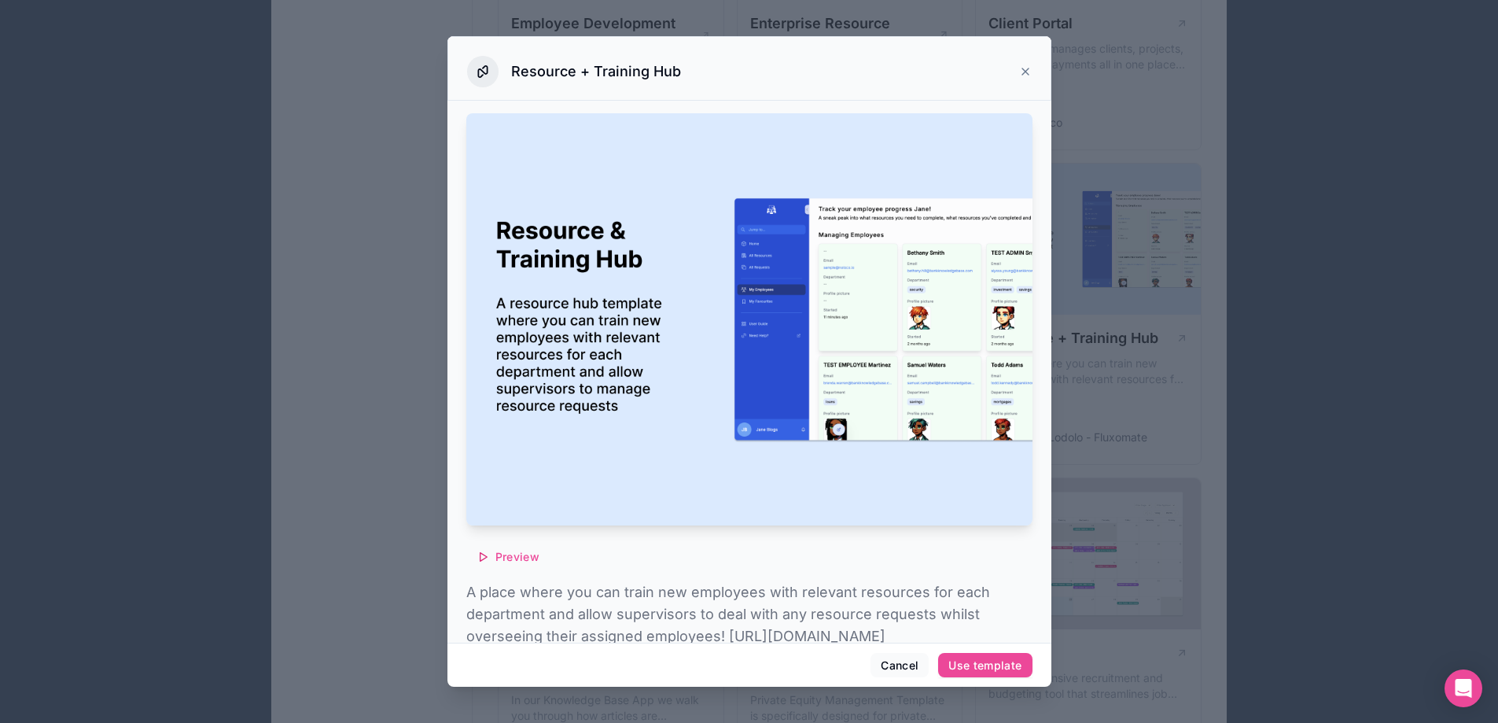
click at [1172, 89] on div at bounding box center [749, 361] width 1498 height 723
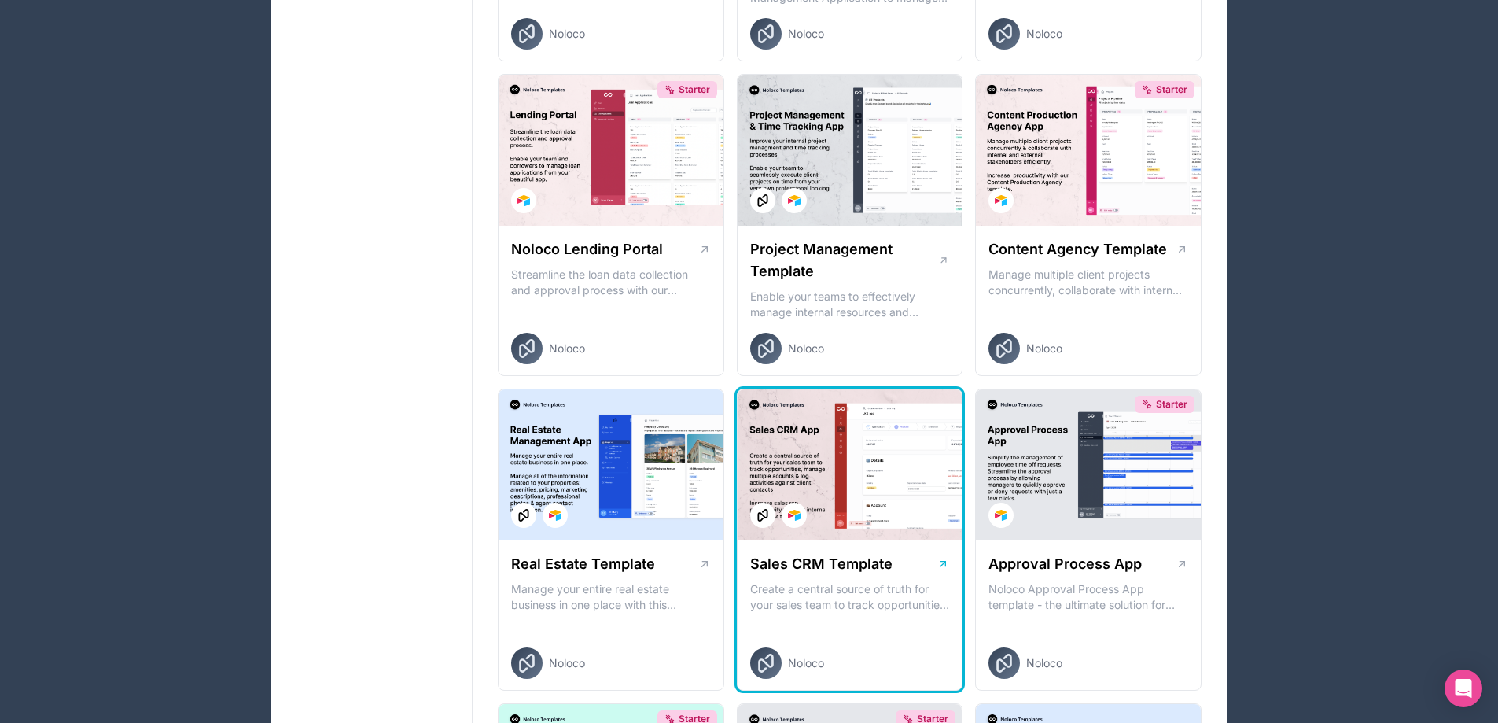
scroll to position [622, 0]
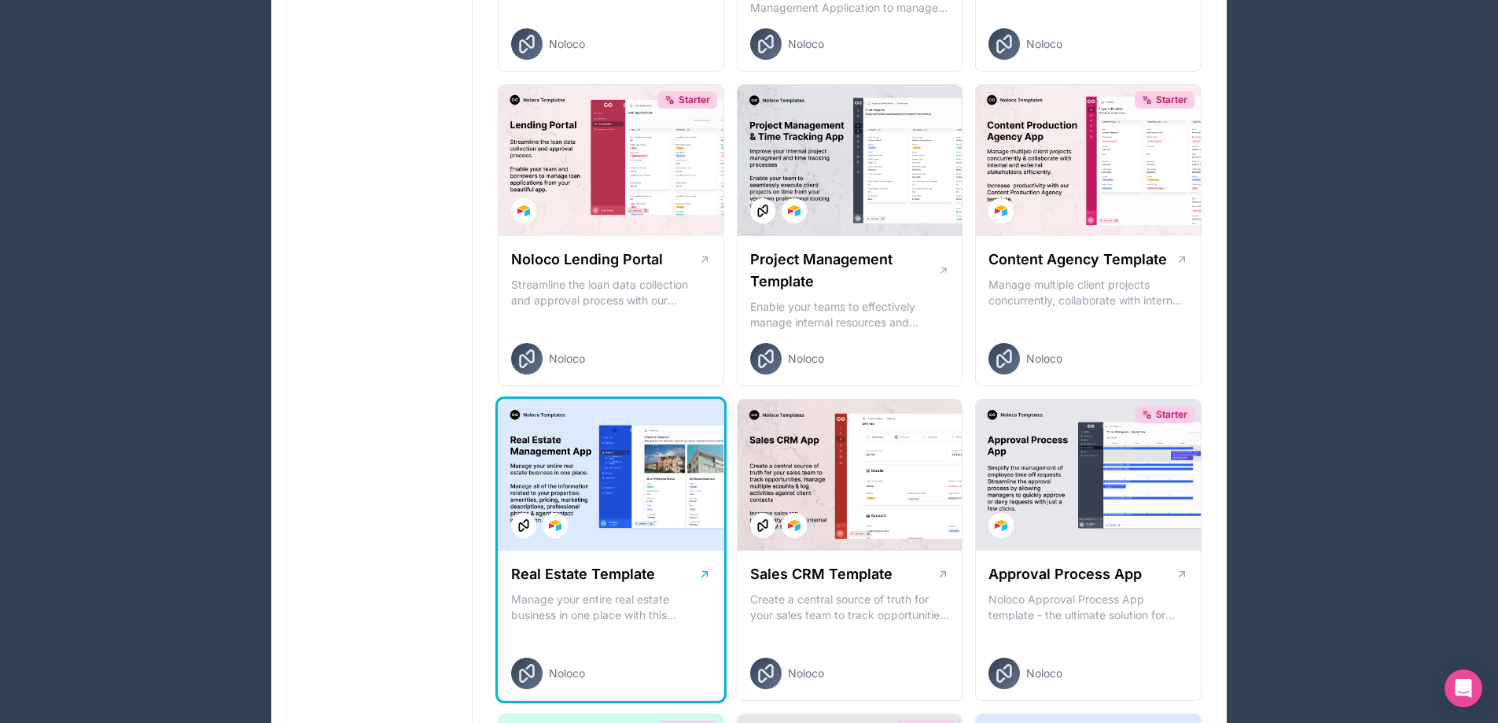
click at [642, 501] on div at bounding box center [611, 474] width 225 height 151
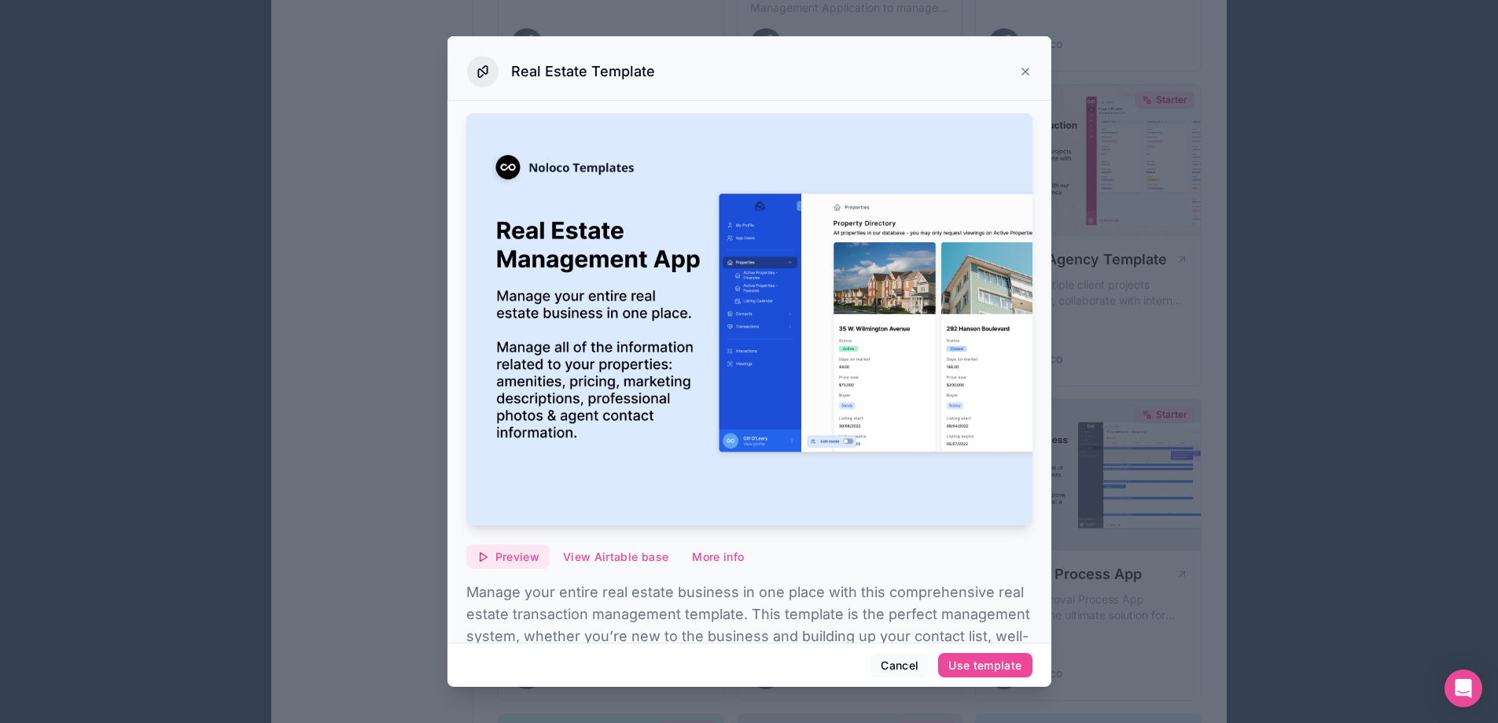
click at [524, 550] on span "Preview" at bounding box center [517, 557] width 44 height 14
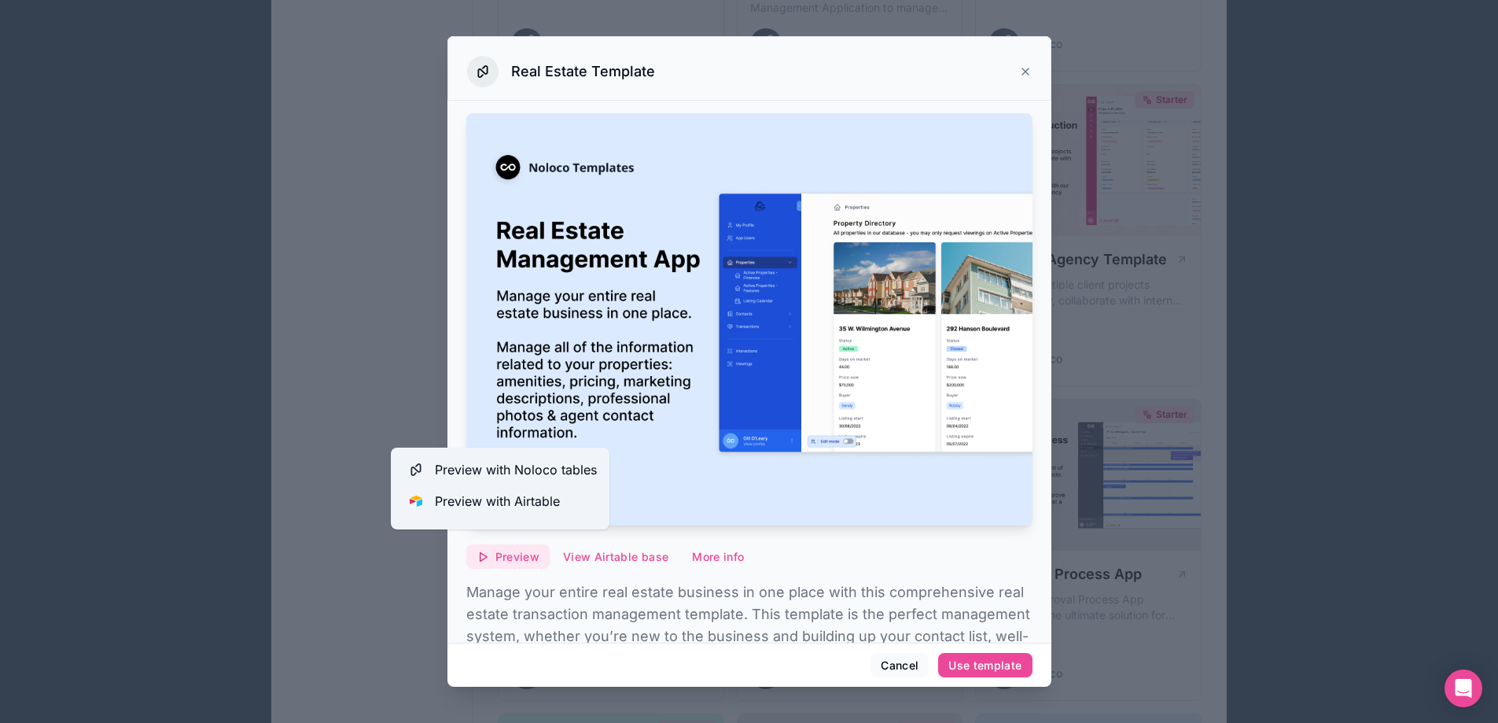
click at [507, 551] on span "Preview" at bounding box center [517, 557] width 44 height 14
click at [552, 465] on span "Preview with Noloco tables" at bounding box center [516, 469] width 162 height 19
click at [526, 502] on span "Preview with Airtable" at bounding box center [497, 500] width 125 height 19
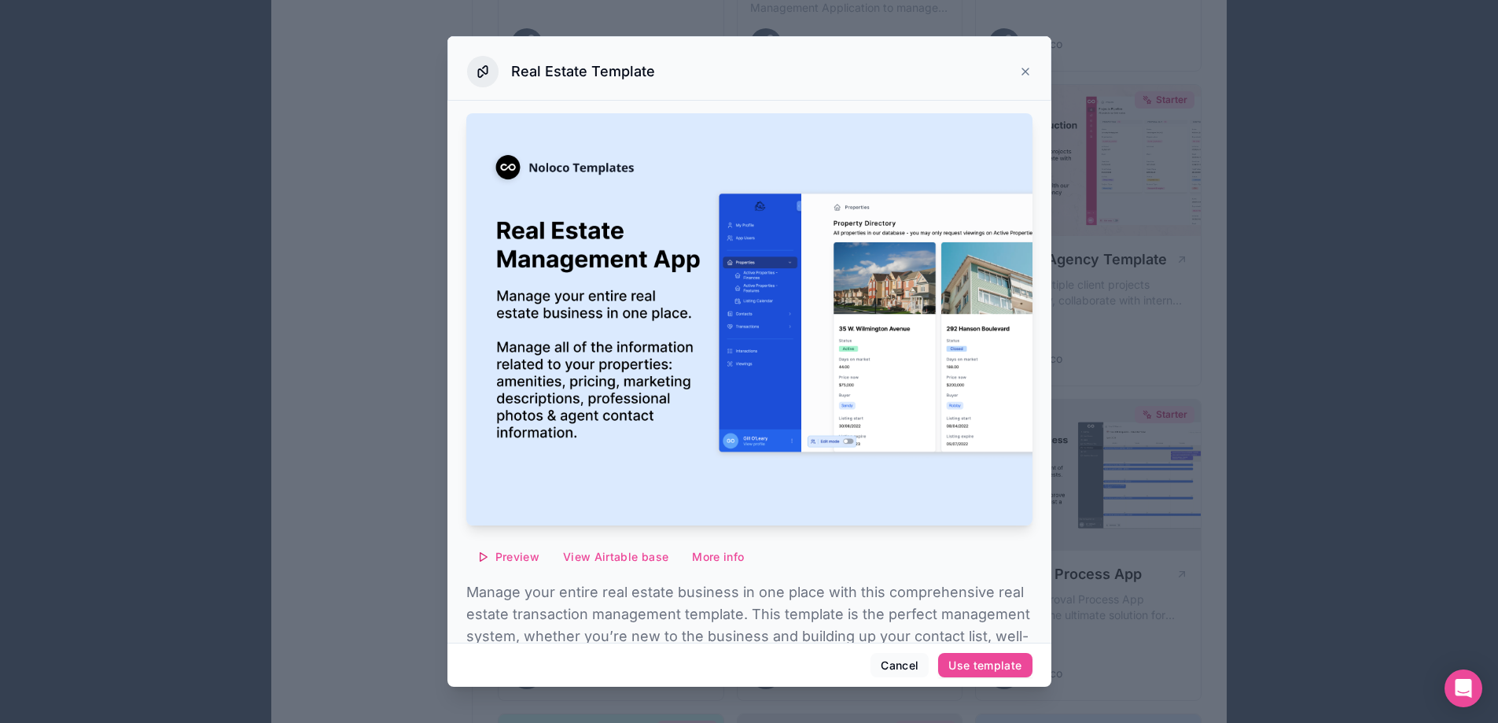
click at [1126, 163] on div at bounding box center [749, 361] width 1498 height 723
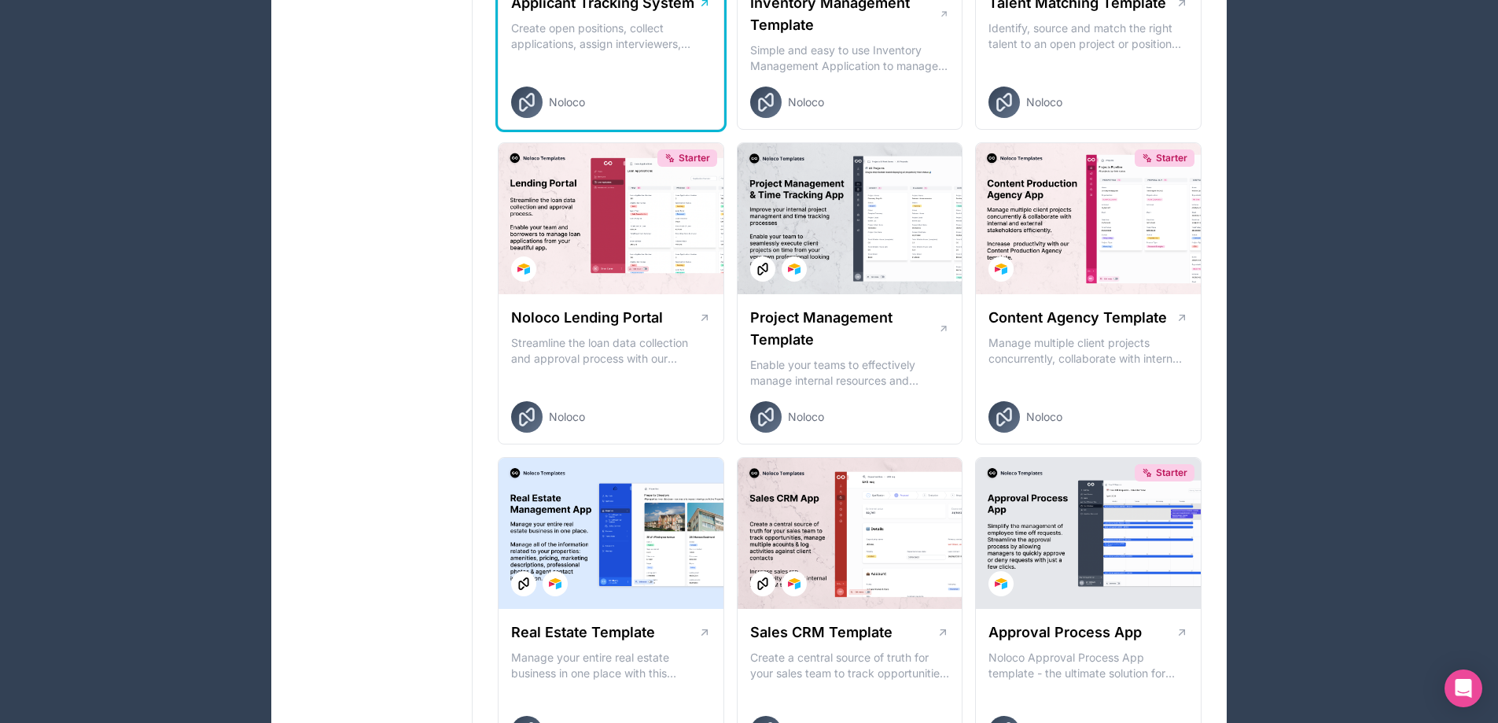
scroll to position [386, 0]
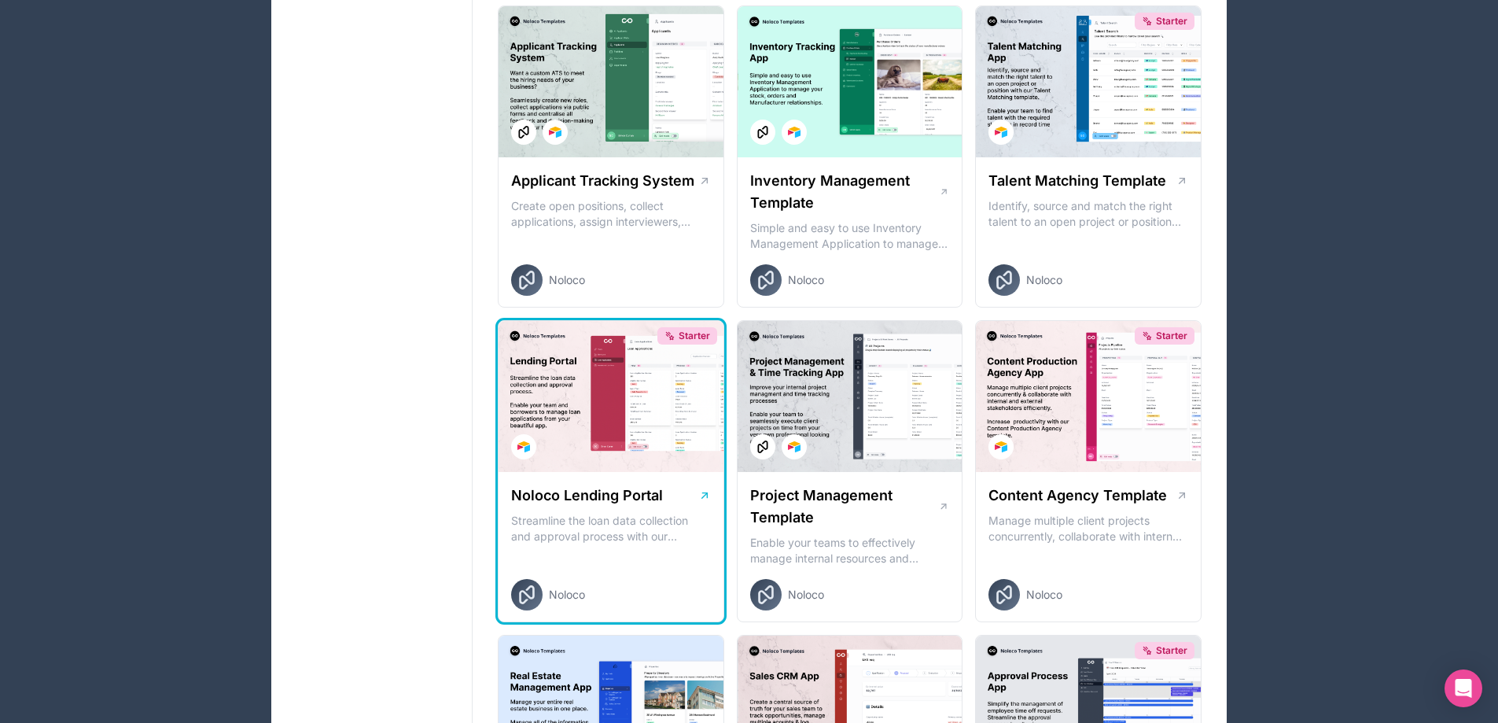
click at [619, 398] on div "Starter" at bounding box center [611, 396] width 225 height 151
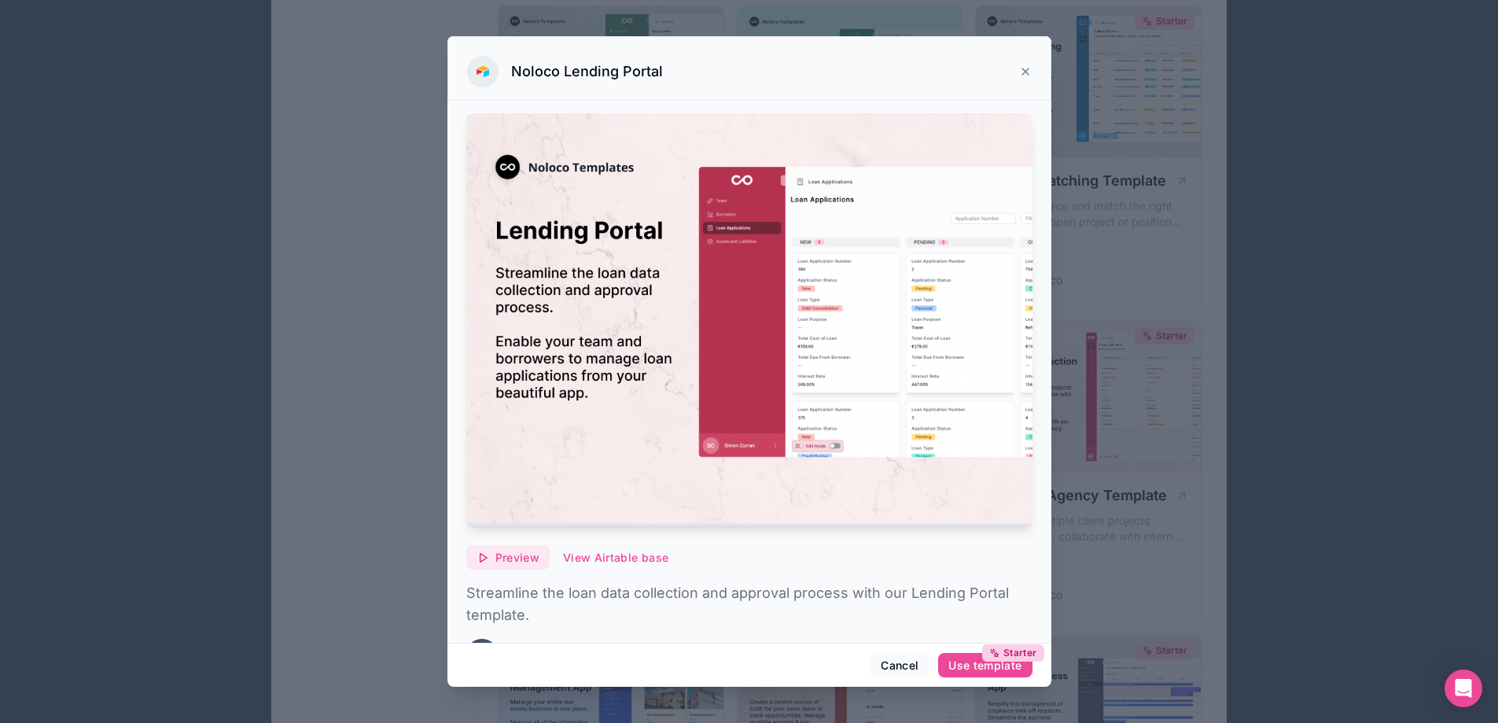
click at [521, 550] on span "Preview" at bounding box center [517, 557] width 44 height 14
click at [1249, 303] on div at bounding box center [749, 361] width 1498 height 723
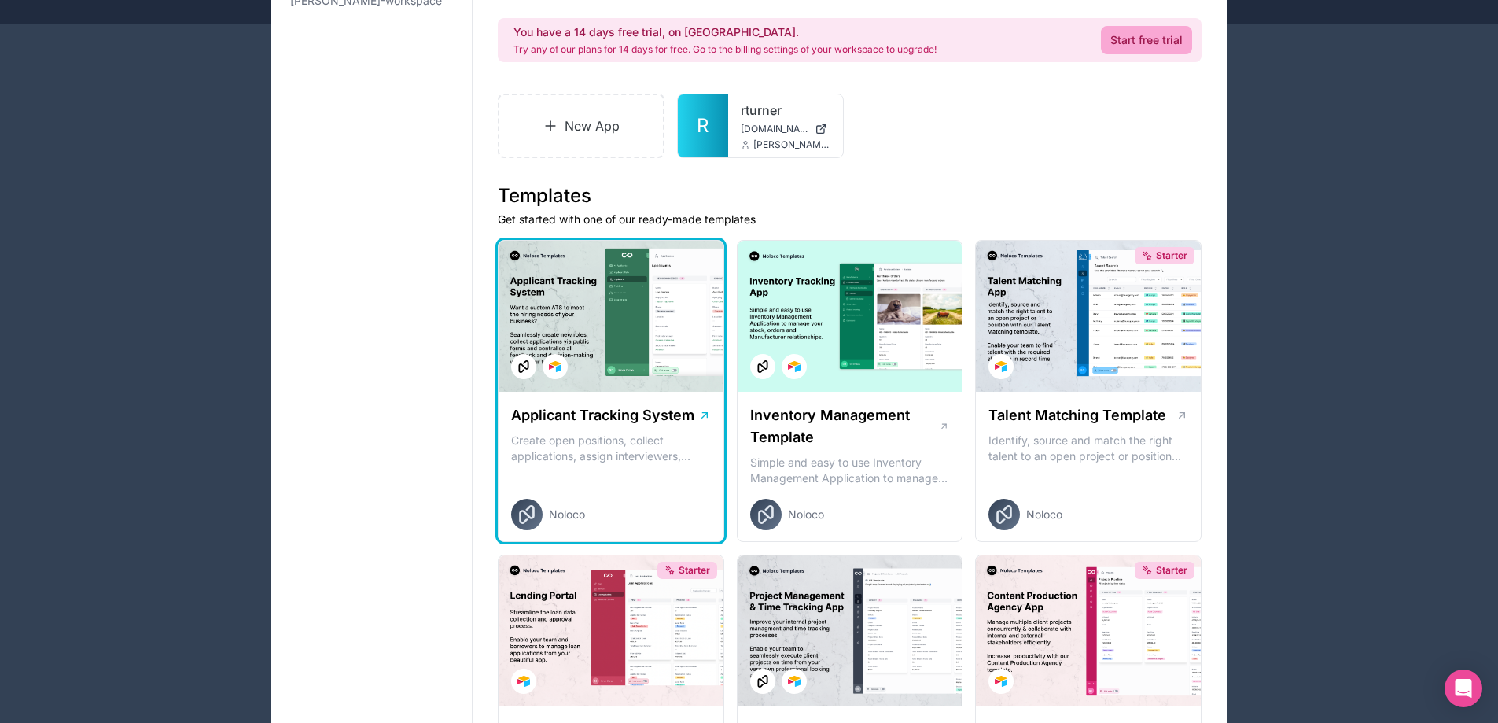
scroll to position [150, 0]
click at [653, 381] on div at bounding box center [611, 317] width 225 height 151
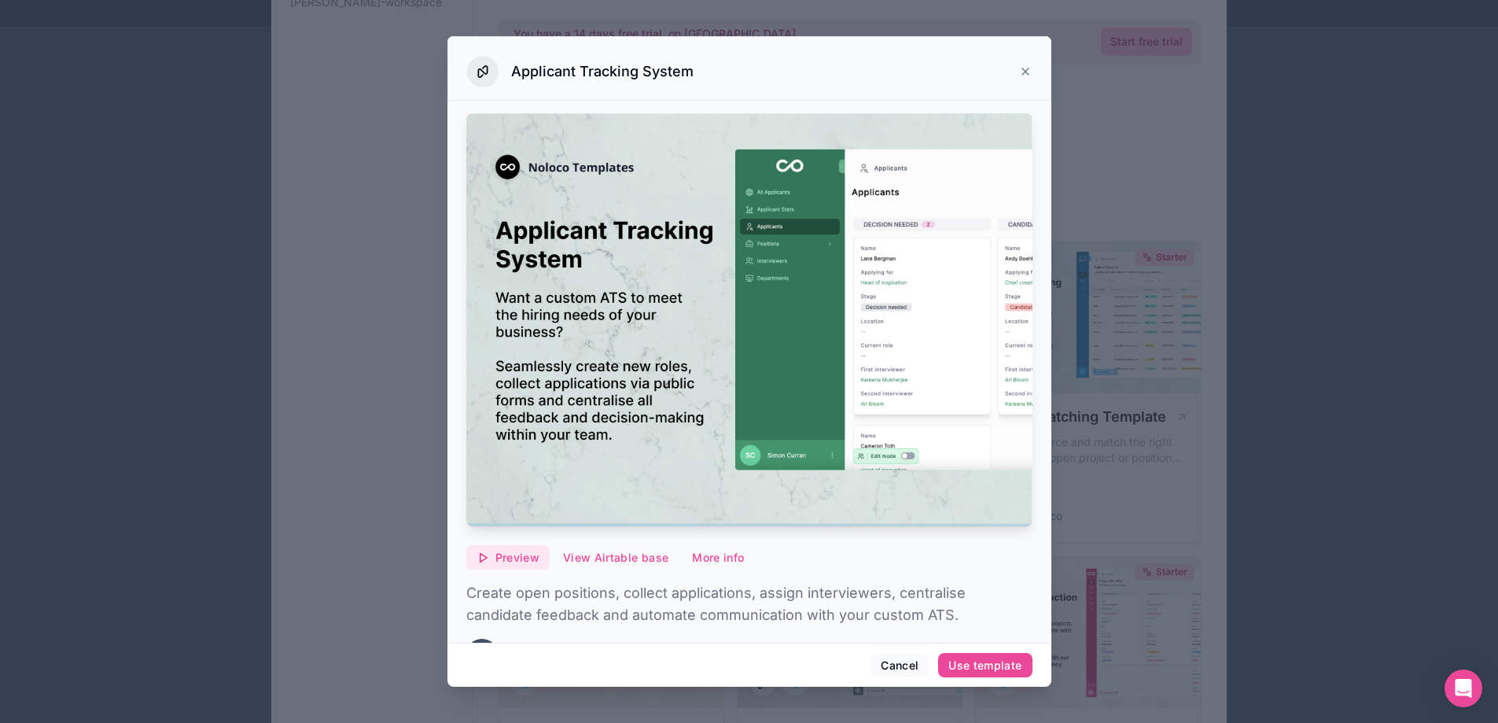
click at [523, 560] on button "Preview" at bounding box center [507, 557] width 83 height 25
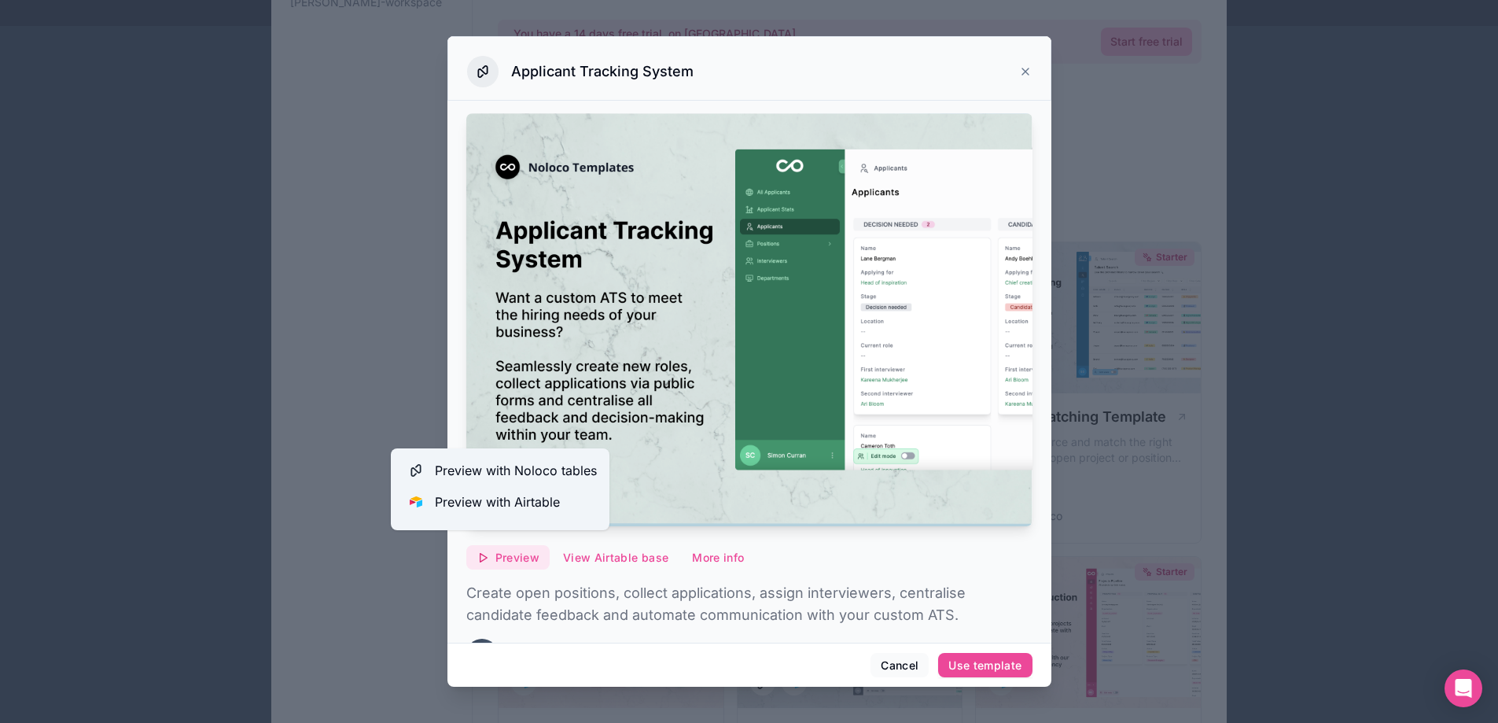
click at [524, 550] on span "Preview" at bounding box center [517, 557] width 44 height 14
click at [541, 473] on span "Preview with Noloco tables" at bounding box center [516, 470] width 162 height 19
click at [1157, 234] on div at bounding box center [749, 361] width 1498 height 723
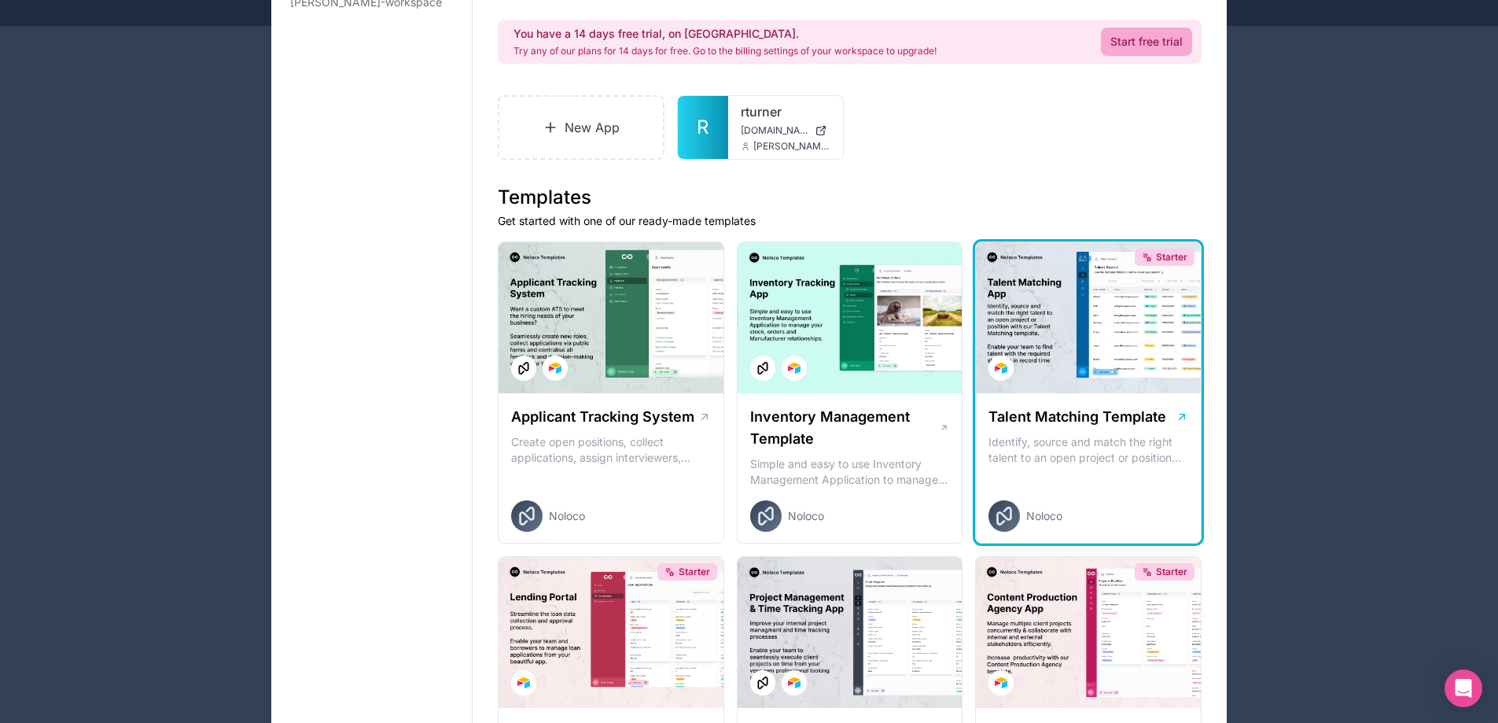
click at [1102, 343] on div "Starter" at bounding box center [1088, 317] width 225 height 151
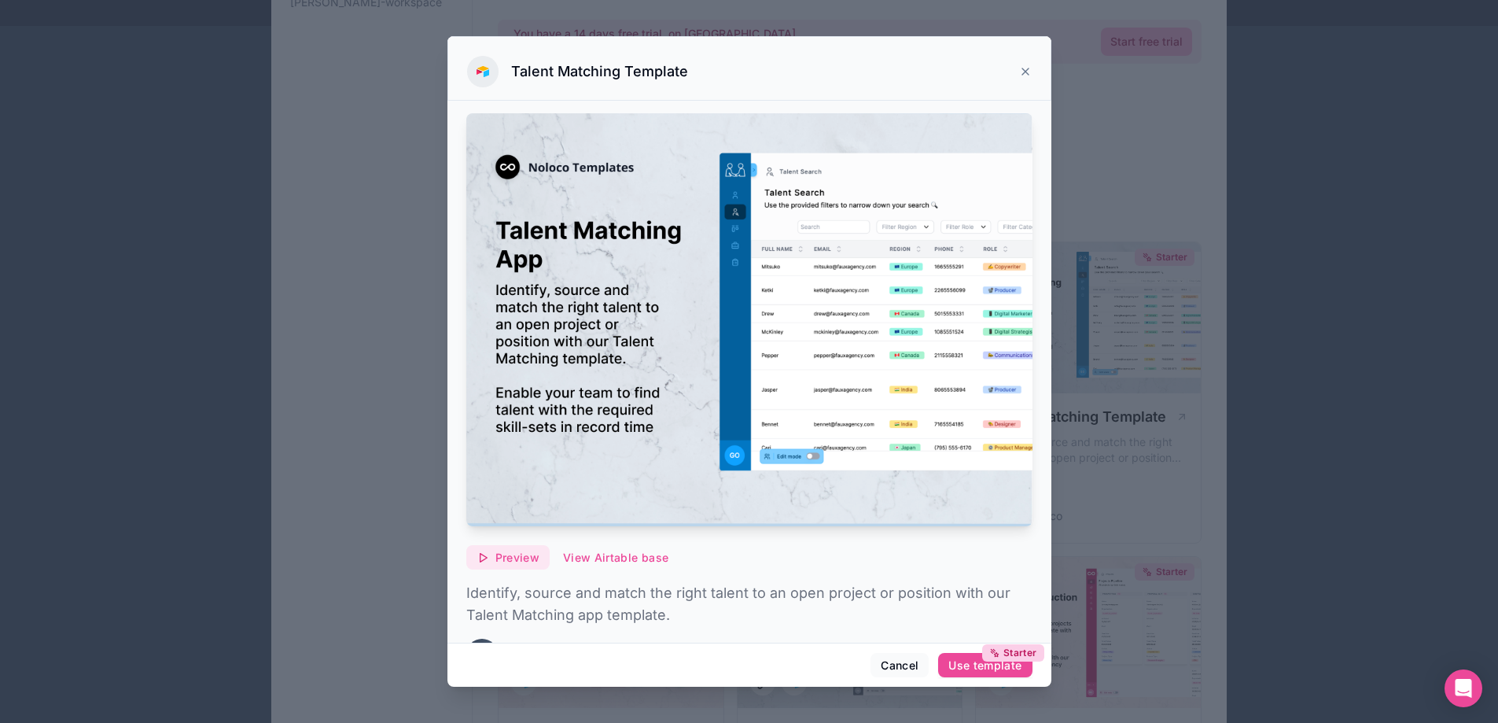
click at [519, 553] on span "Preview" at bounding box center [517, 557] width 44 height 14
click at [1119, 91] on div at bounding box center [749, 361] width 1498 height 723
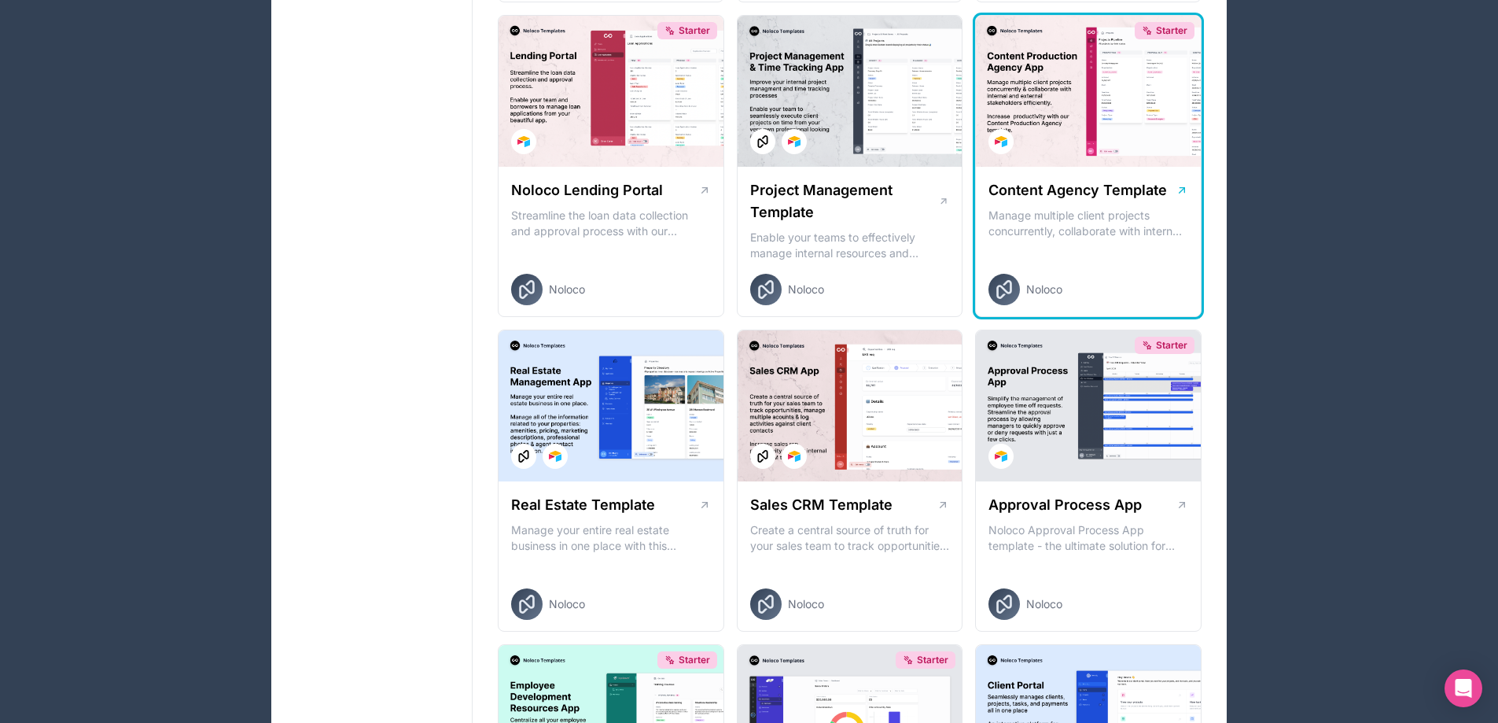
scroll to position [701, 0]
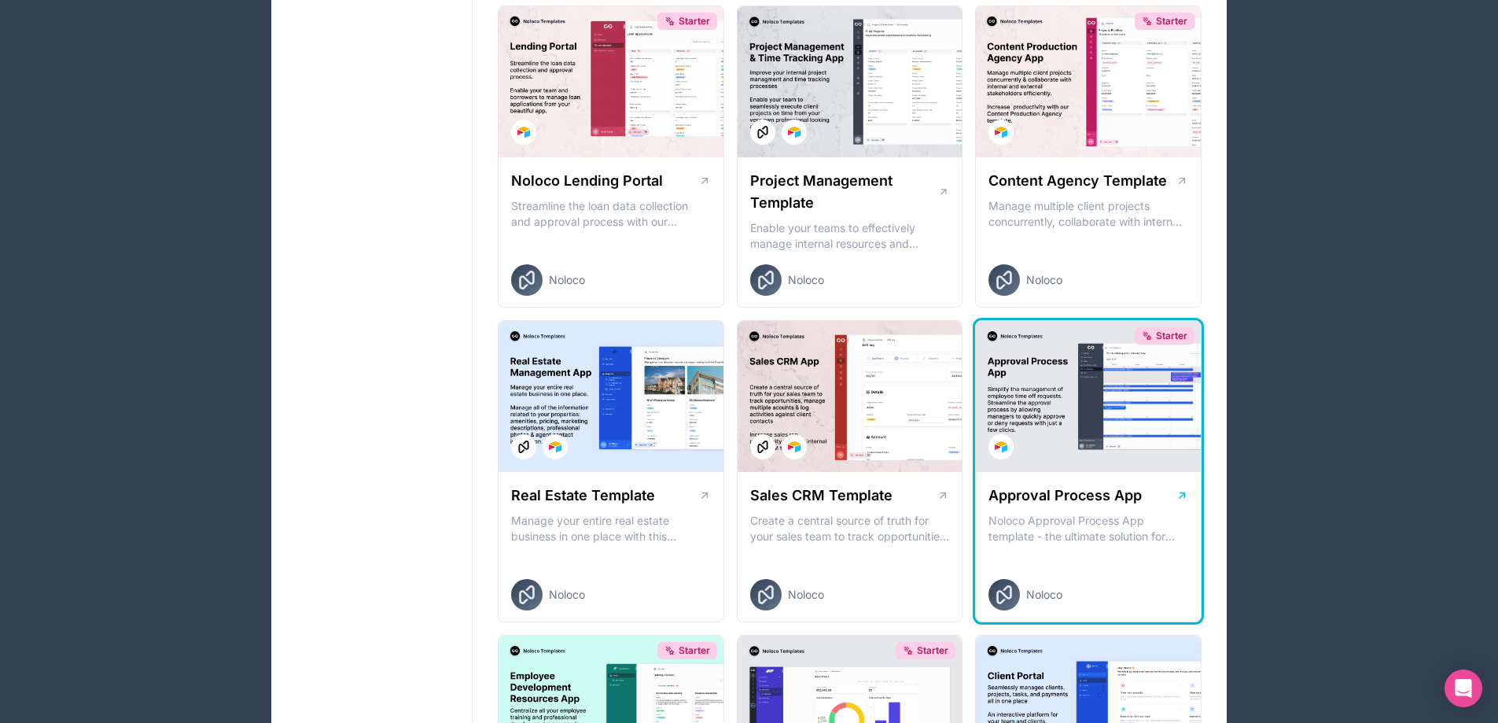
click at [1172, 443] on div "Starter" at bounding box center [1088, 396] width 225 height 151
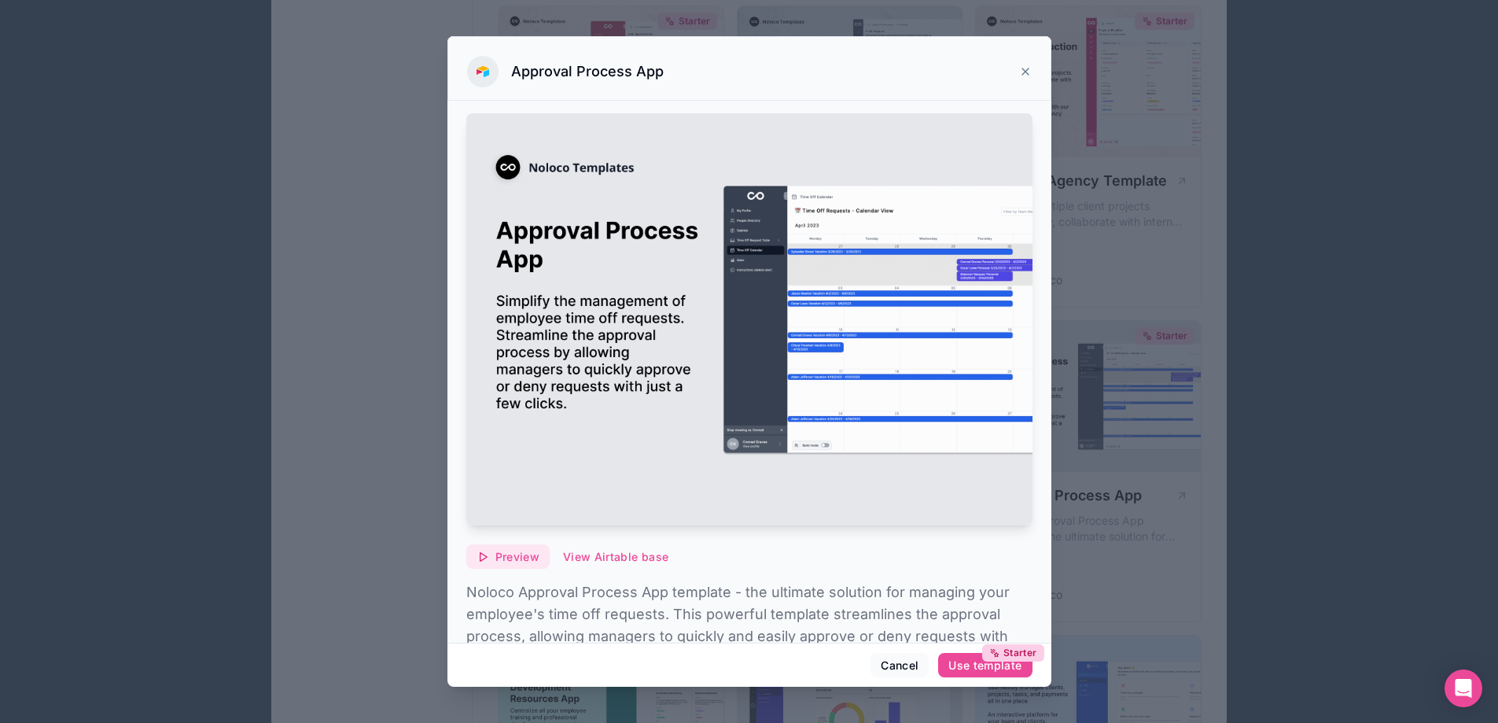
click at [513, 553] on span "Preview" at bounding box center [517, 557] width 44 height 14
click at [313, 453] on div at bounding box center [749, 361] width 1498 height 723
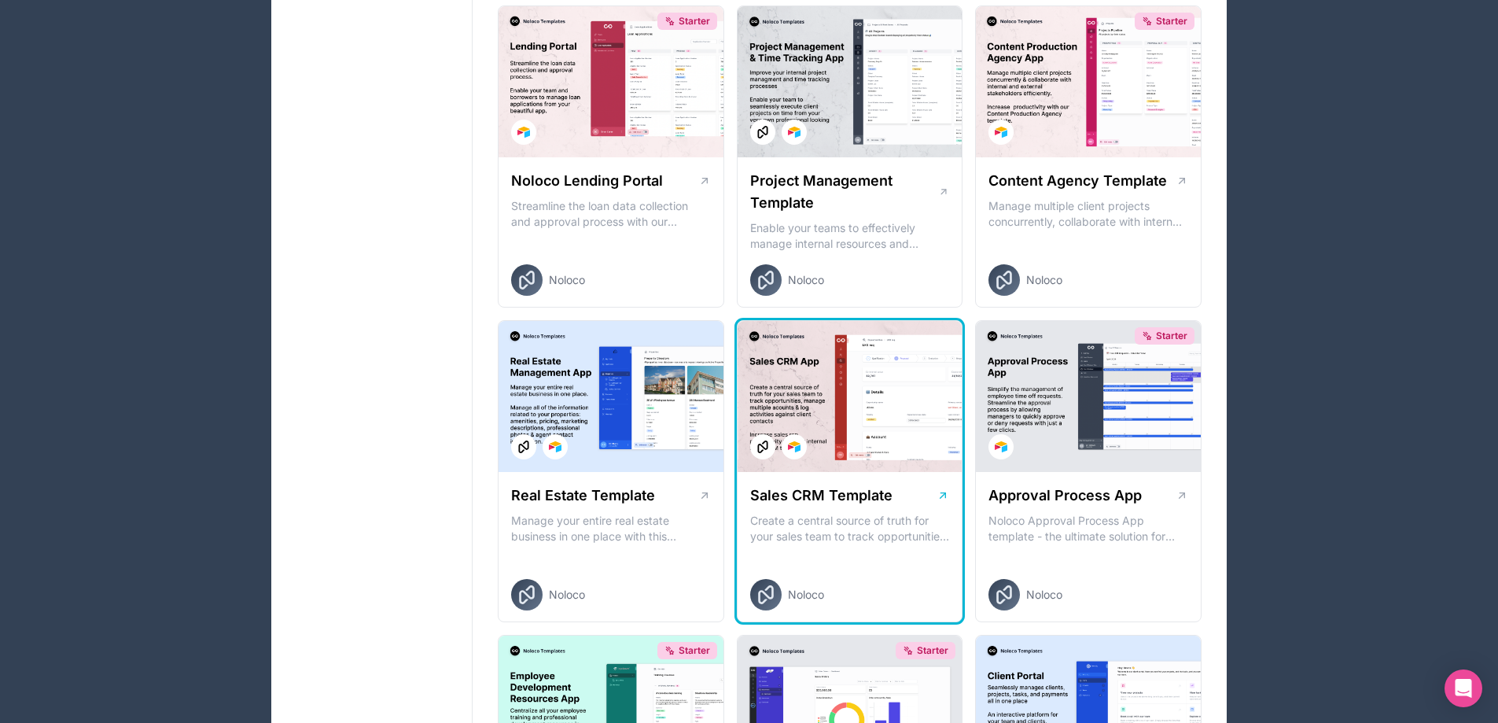
click at [856, 436] on div at bounding box center [850, 396] width 225 height 151
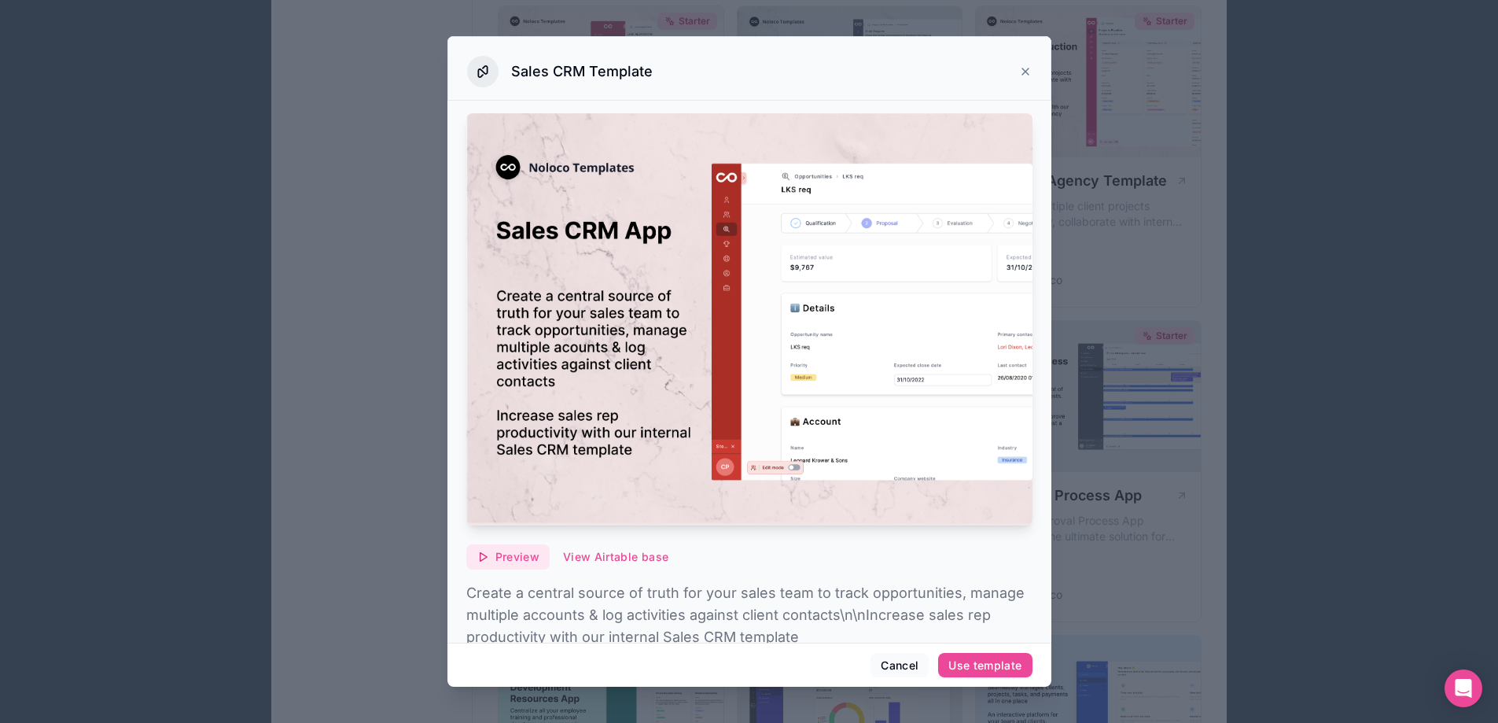
click at [502, 544] on button "Preview" at bounding box center [507, 556] width 83 height 25
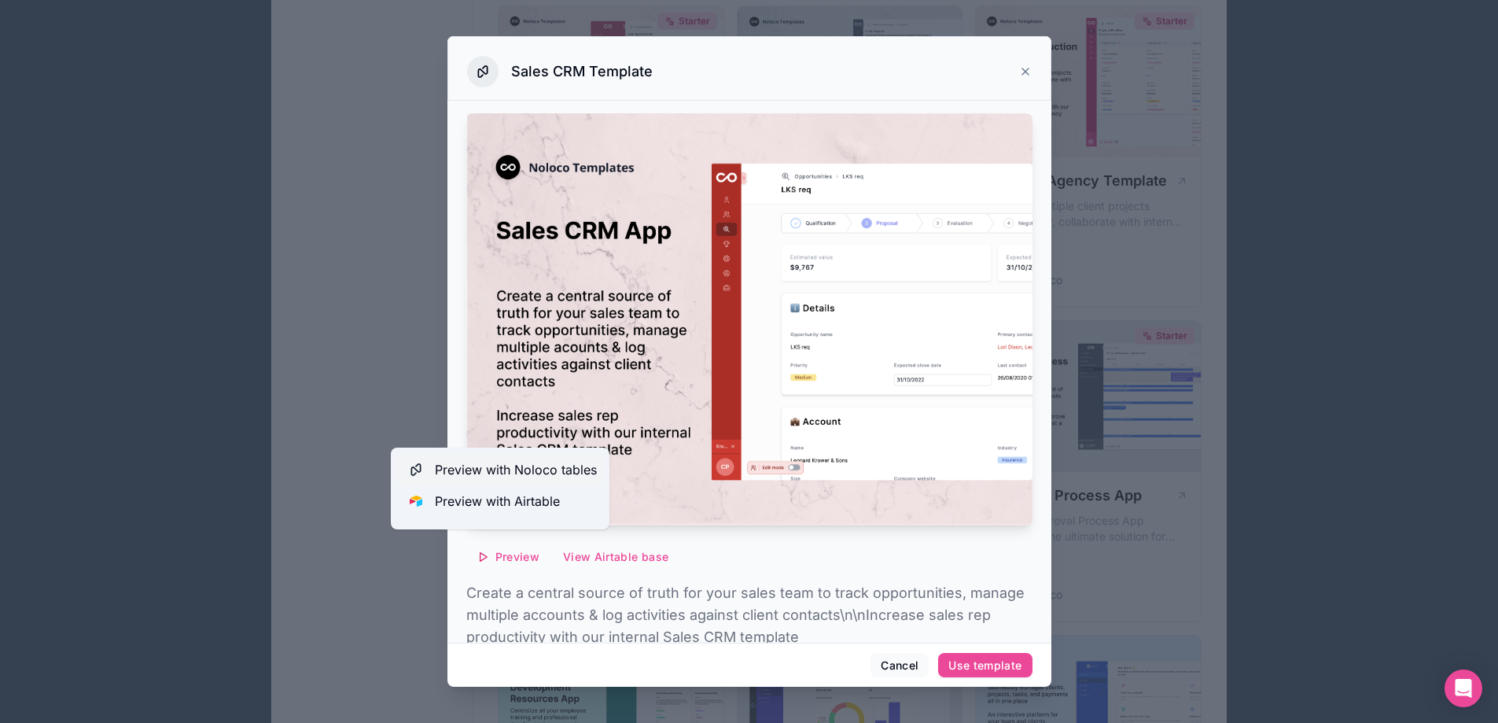
click at [484, 473] on span "Preview with Noloco tables" at bounding box center [516, 469] width 162 height 19
drag, startPoint x: 312, startPoint y: 381, endPoint x: 331, endPoint y: 377, distance: 19.3
click at [312, 381] on div at bounding box center [749, 361] width 1498 height 723
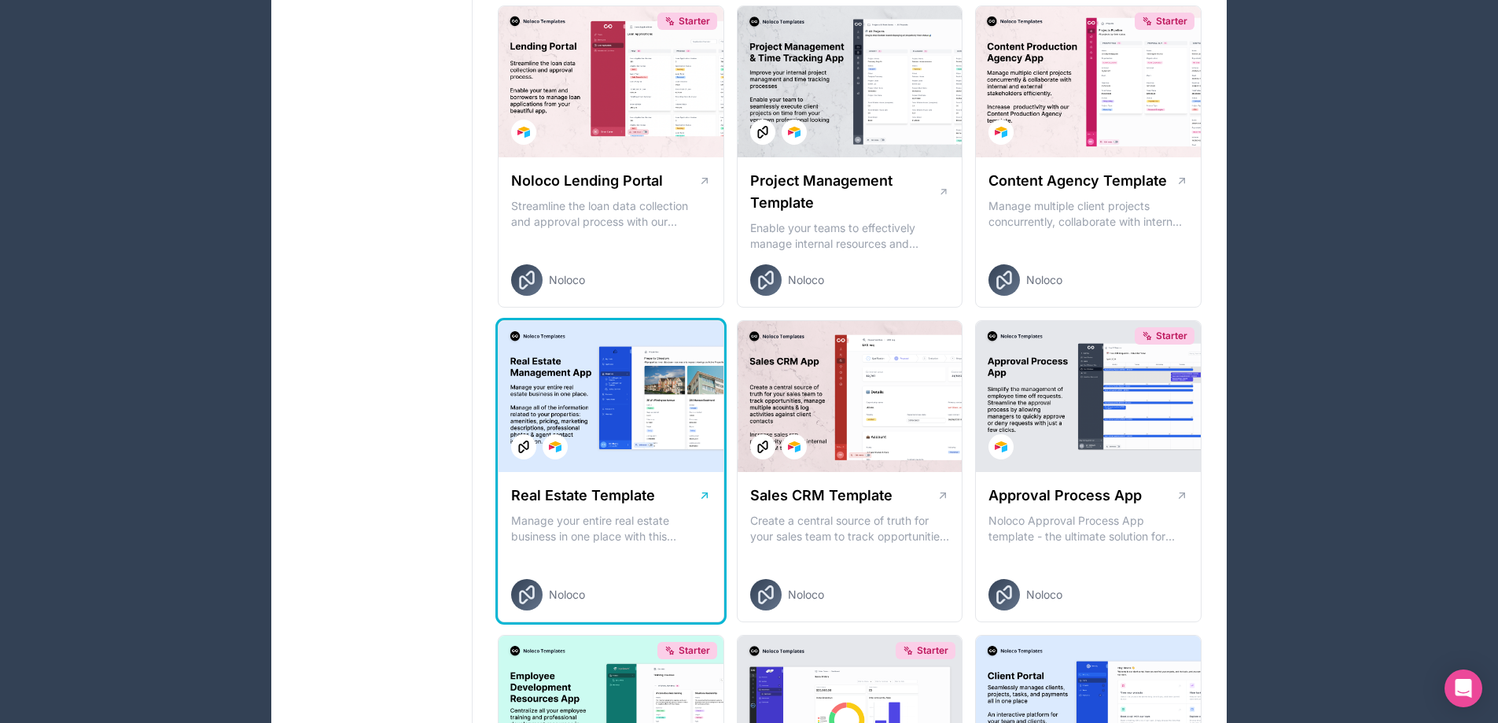
click at [616, 576] on div "Real Estate Template Manage your entire real estate business in one place with …" at bounding box center [611, 547] width 225 height 151
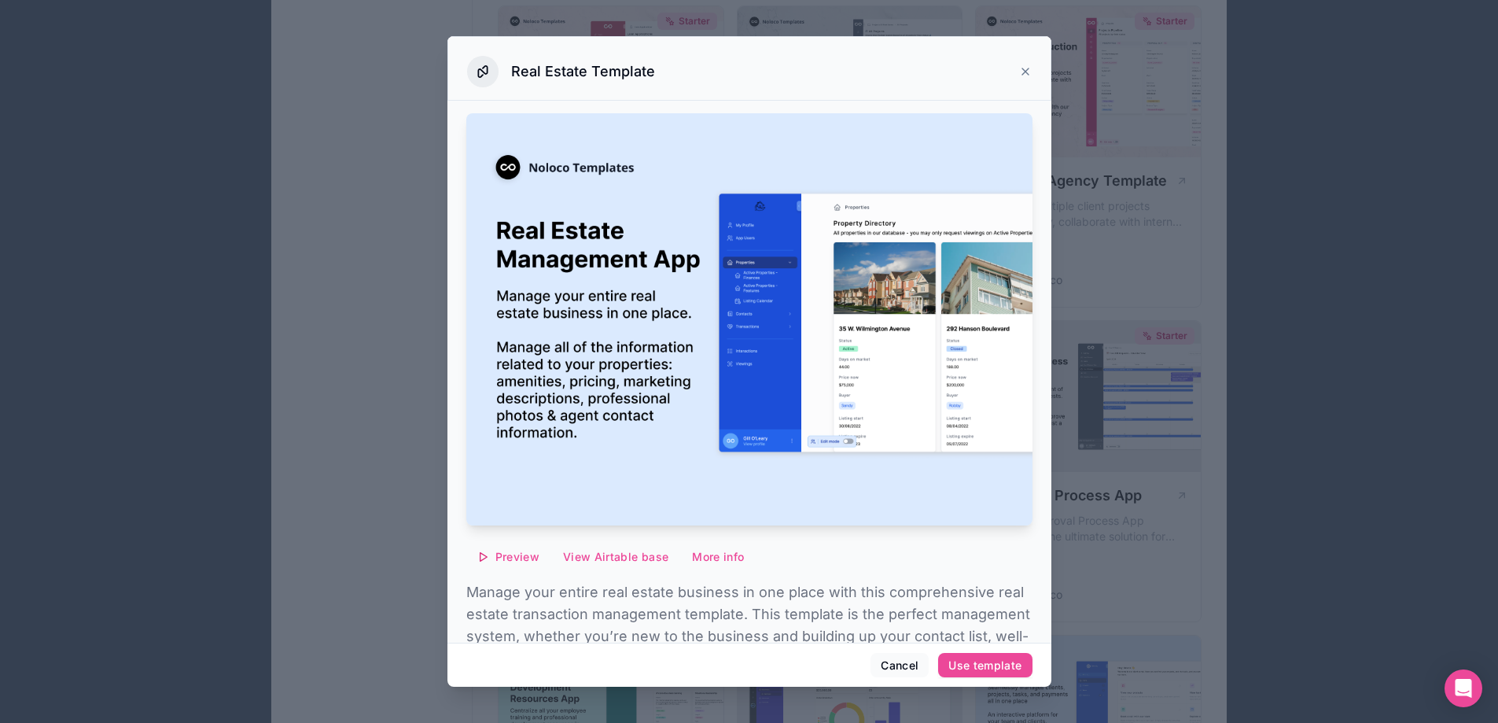
click at [357, 433] on div at bounding box center [749, 361] width 1498 height 723
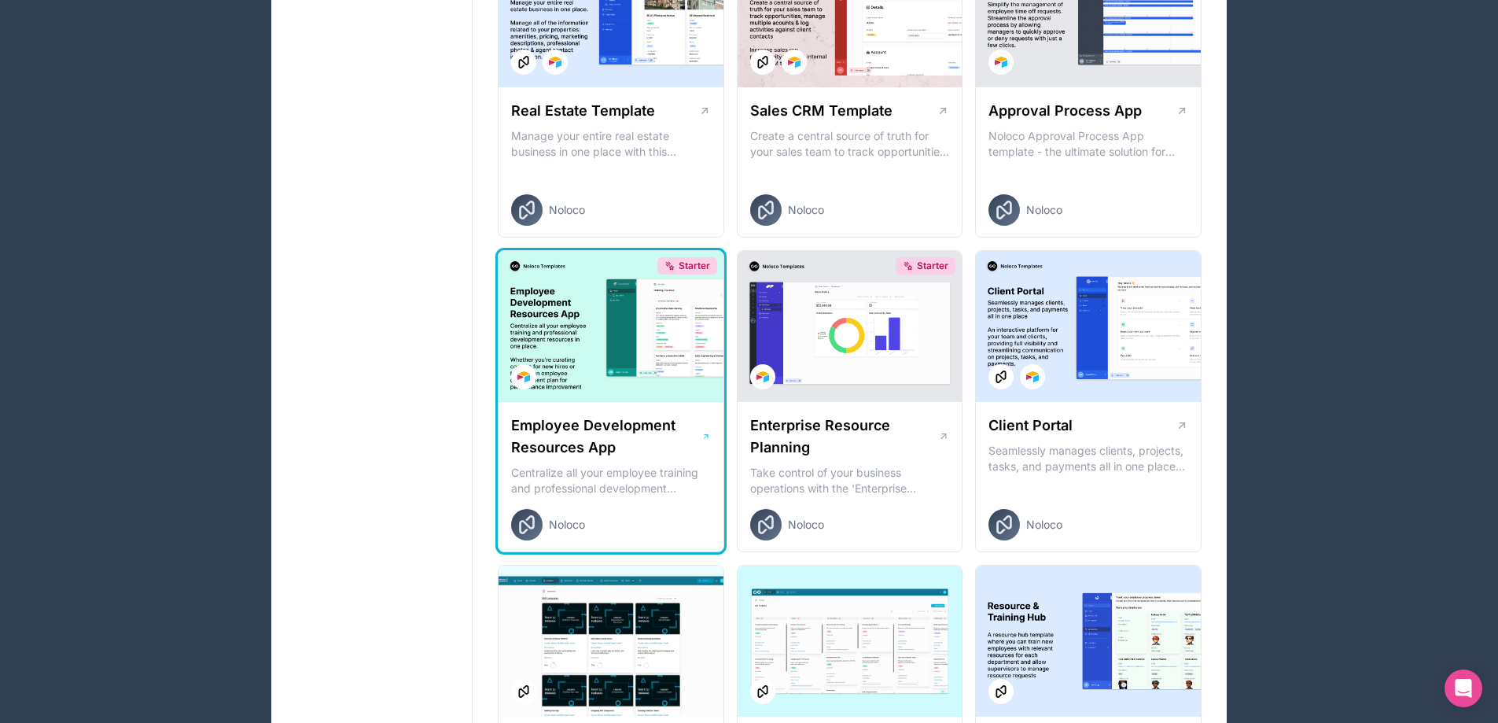
scroll to position [1094, 0]
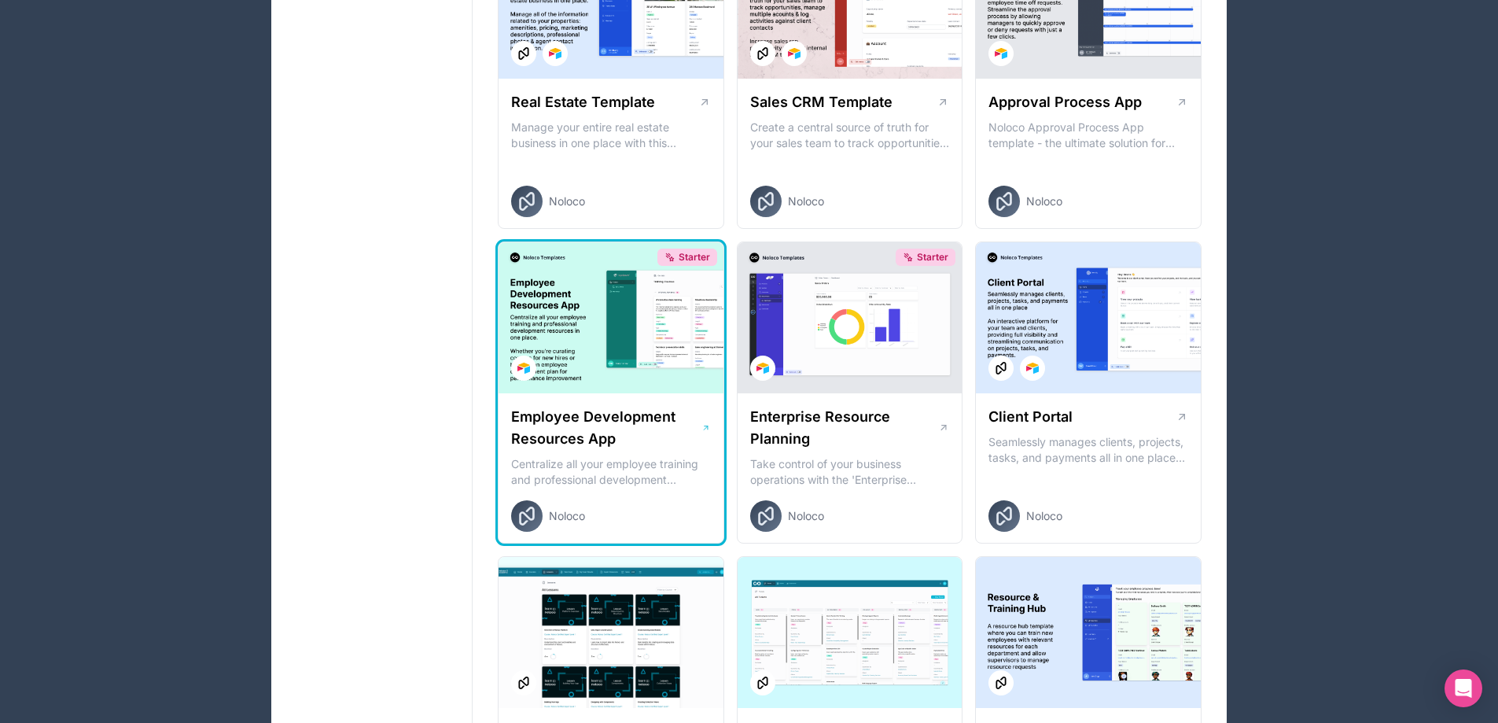
click at [672, 396] on div "Employee Development Resources App Centralize all your employee training and pr…" at bounding box center [611, 468] width 225 height 151
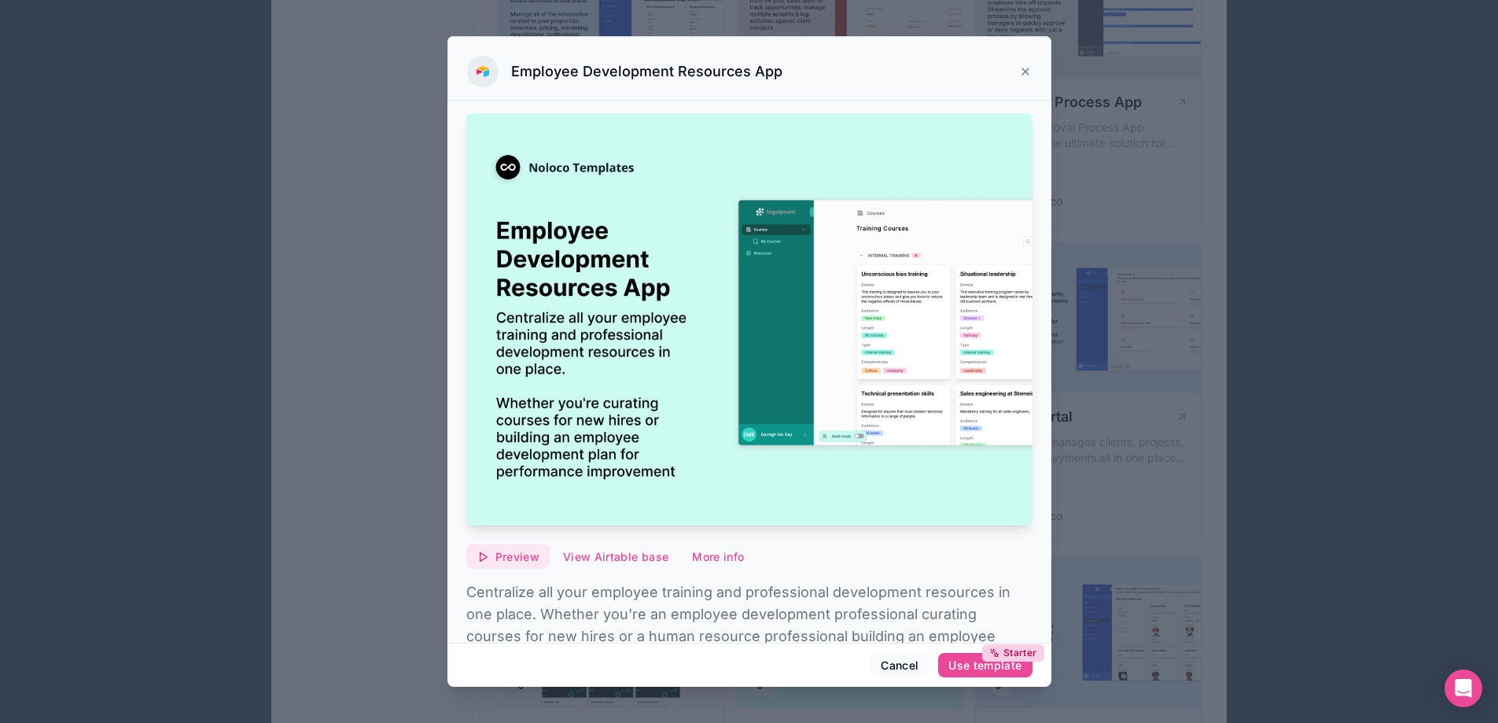
click at [519, 551] on span "Preview" at bounding box center [517, 557] width 44 height 14
drag, startPoint x: 395, startPoint y: 396, endPoint x: 403, endPoint y: 392, distance: 9.2
click at [395, 396] on div at bounding box center [749, 361] width 1498 height 723
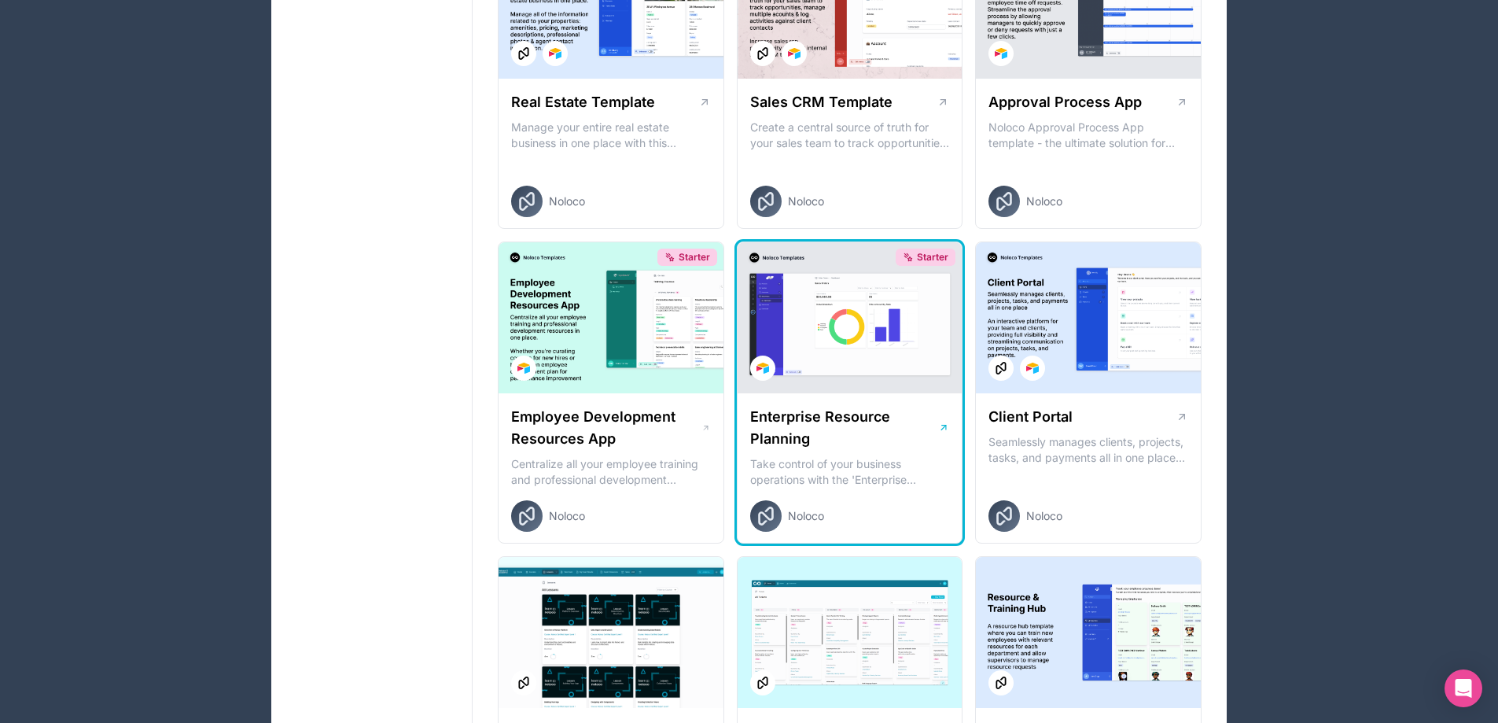
click at [853, 497] on div "Enterprise Resource Planning Take control of your business operations with the …" at bounding box center [850, 468] width 225 height 151
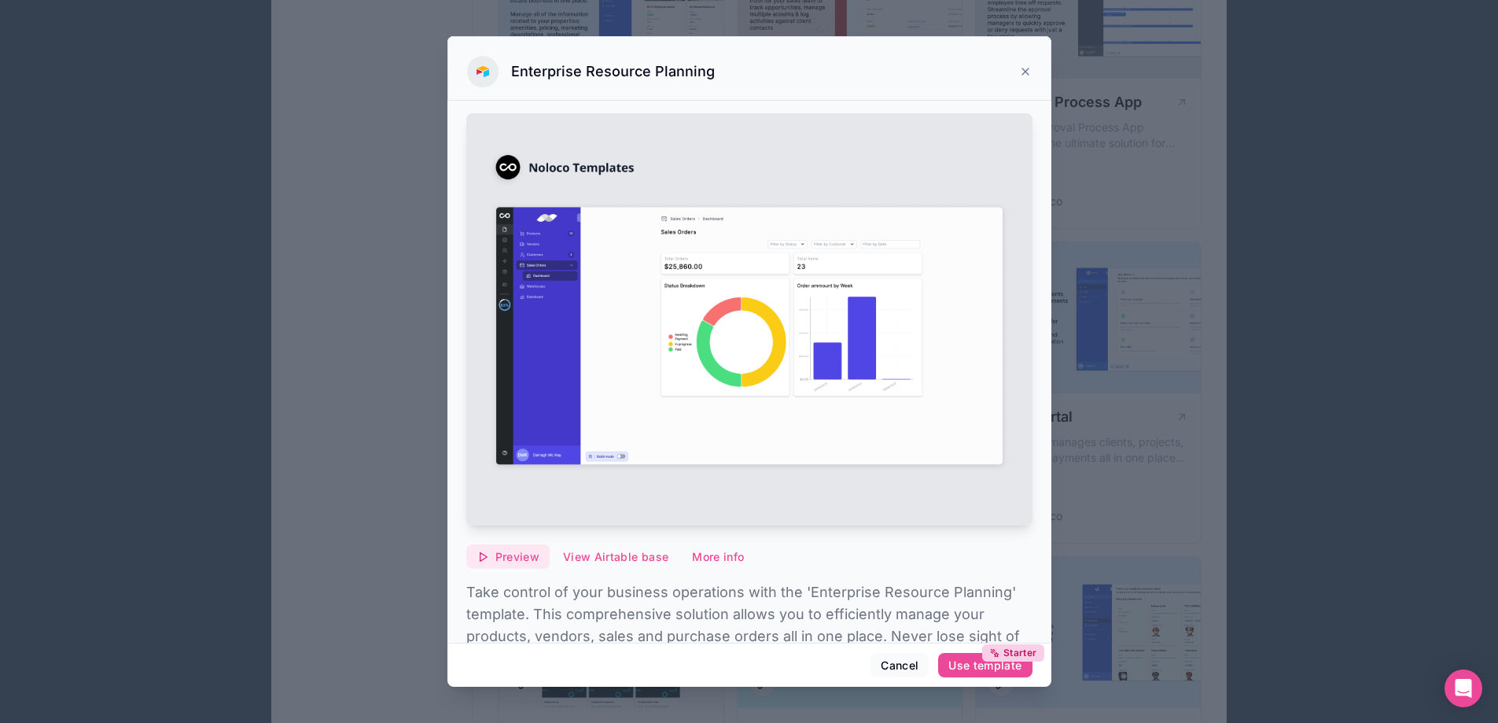
click at [496, 553] on span "Preview" at bounding box center [517, 557] width 44 height 14
drag, startPoint x: 329, startPoint y: 276, endPoint x: 443, endPoint y: 286, distance: 114.5
click at [329, 277] on div at bounding box center [749, 361] width 1498 height 723
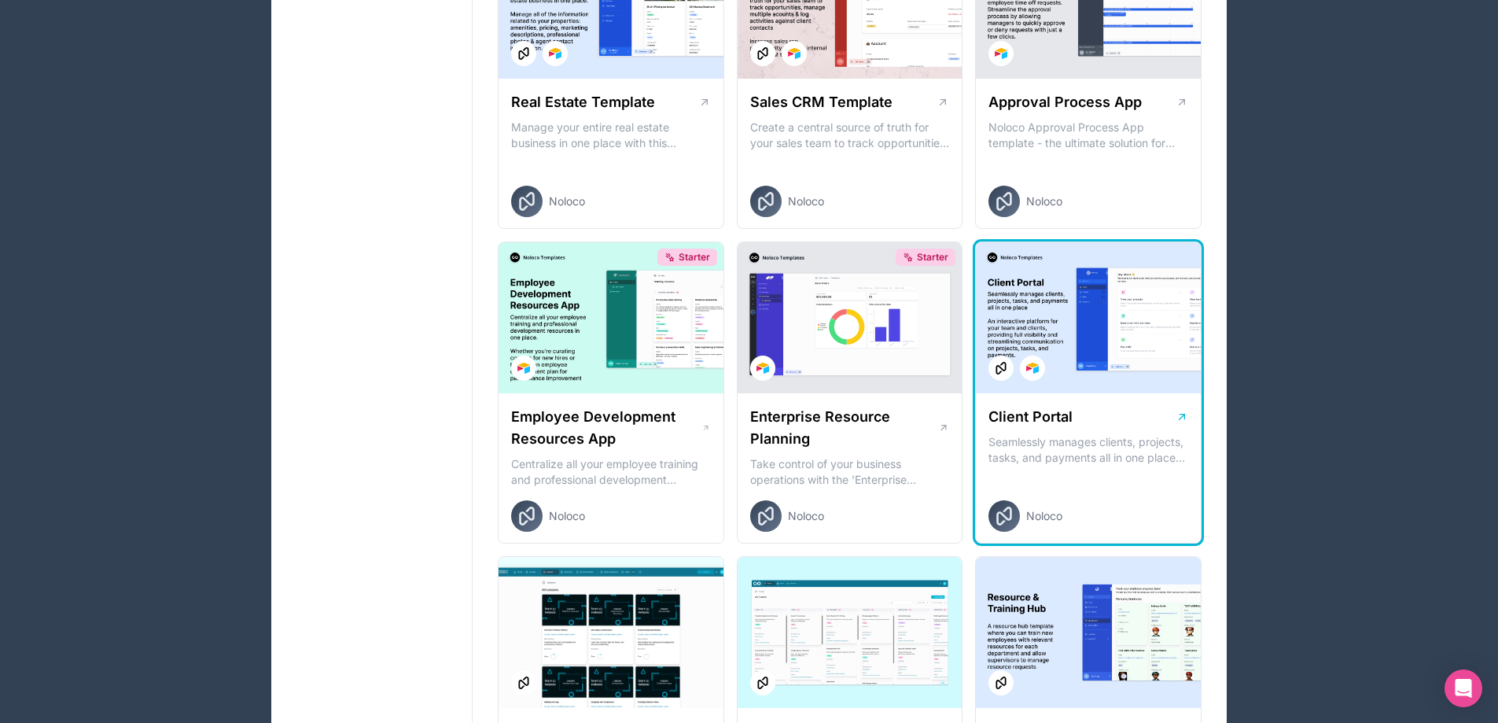
click at [1106, 449] on p "Seamlessly manages clients, projects, tasks, and payments all in one place An i…" at bounding box center [1088, 449] width 200 height 31
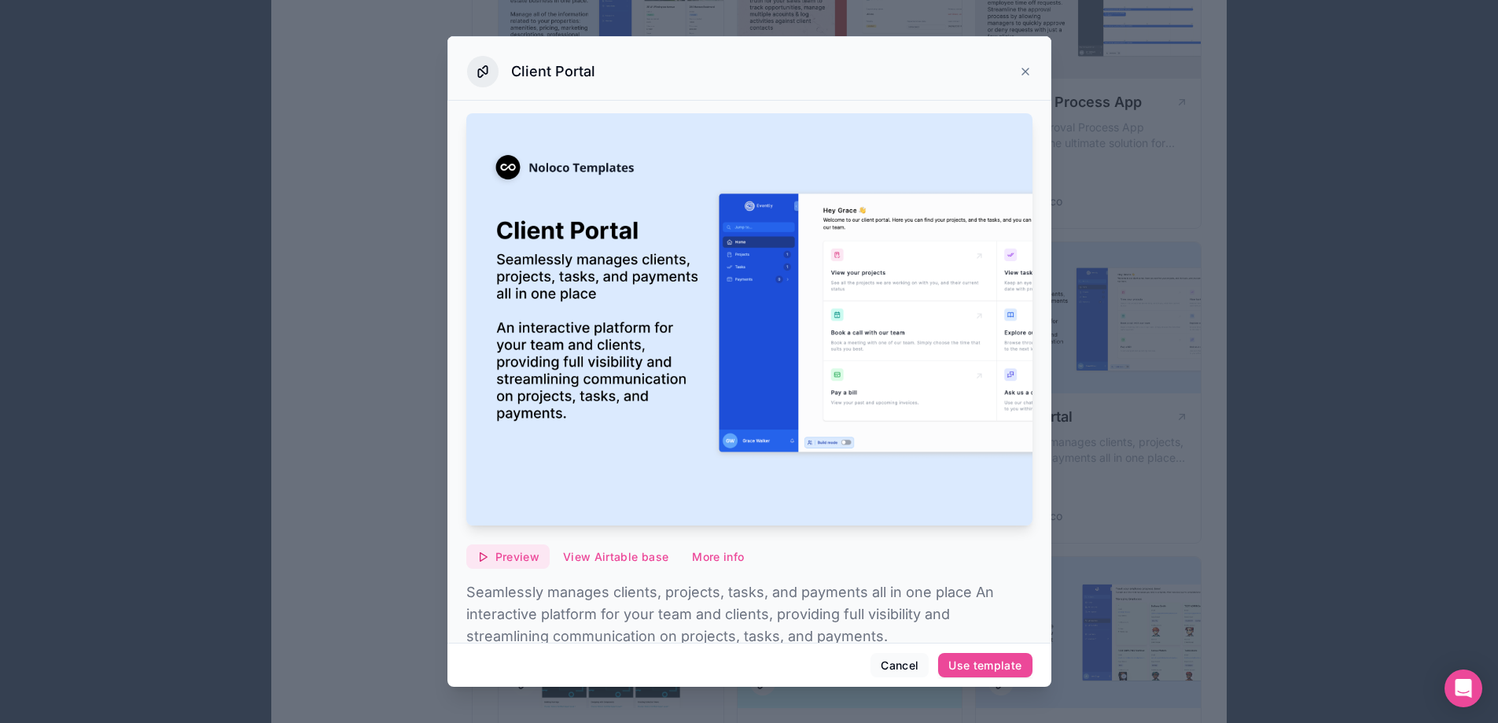
click at [521, 550] on span "Preview" at bounding box center [517, 557] width 44 height 14
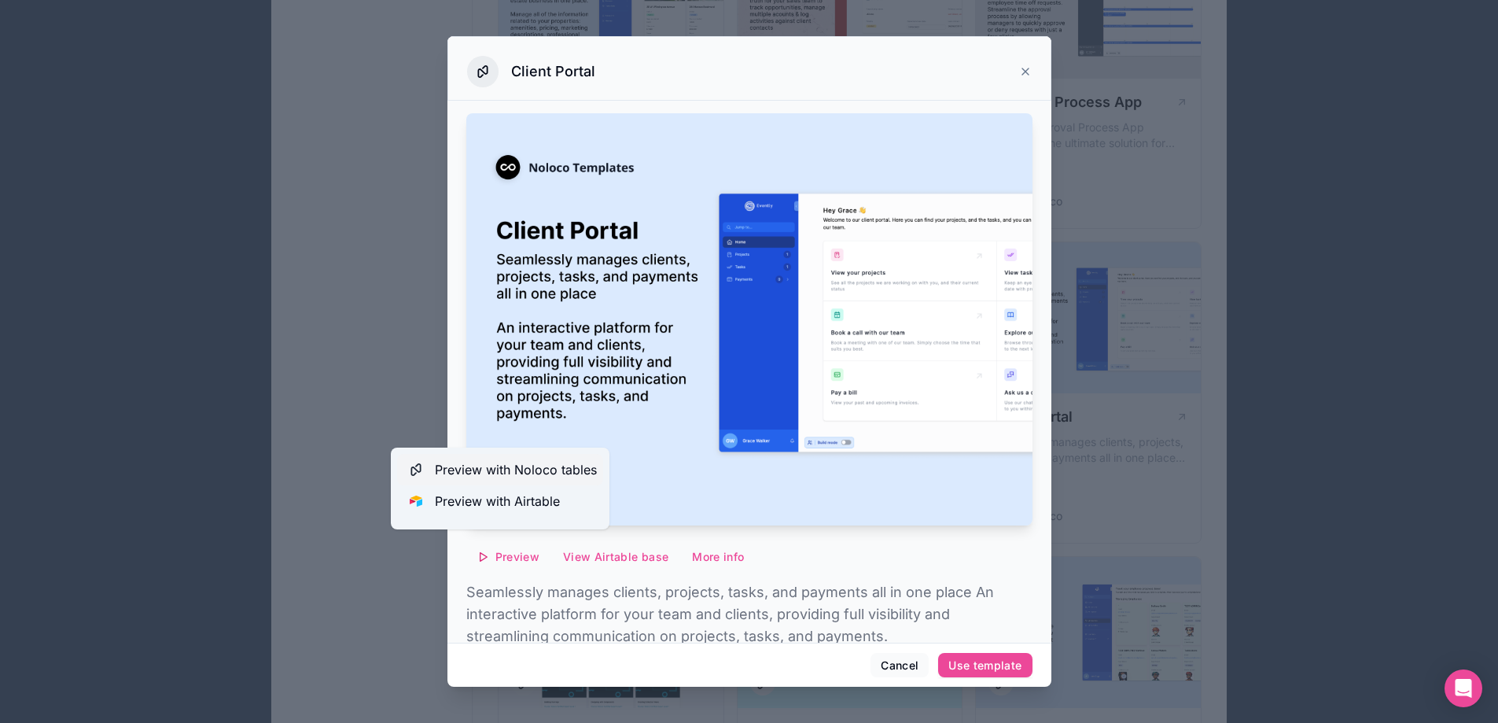
click at [553, 474] on span "Preview with Noloco tables" at bounding box center [516, 469] width 162 height 19
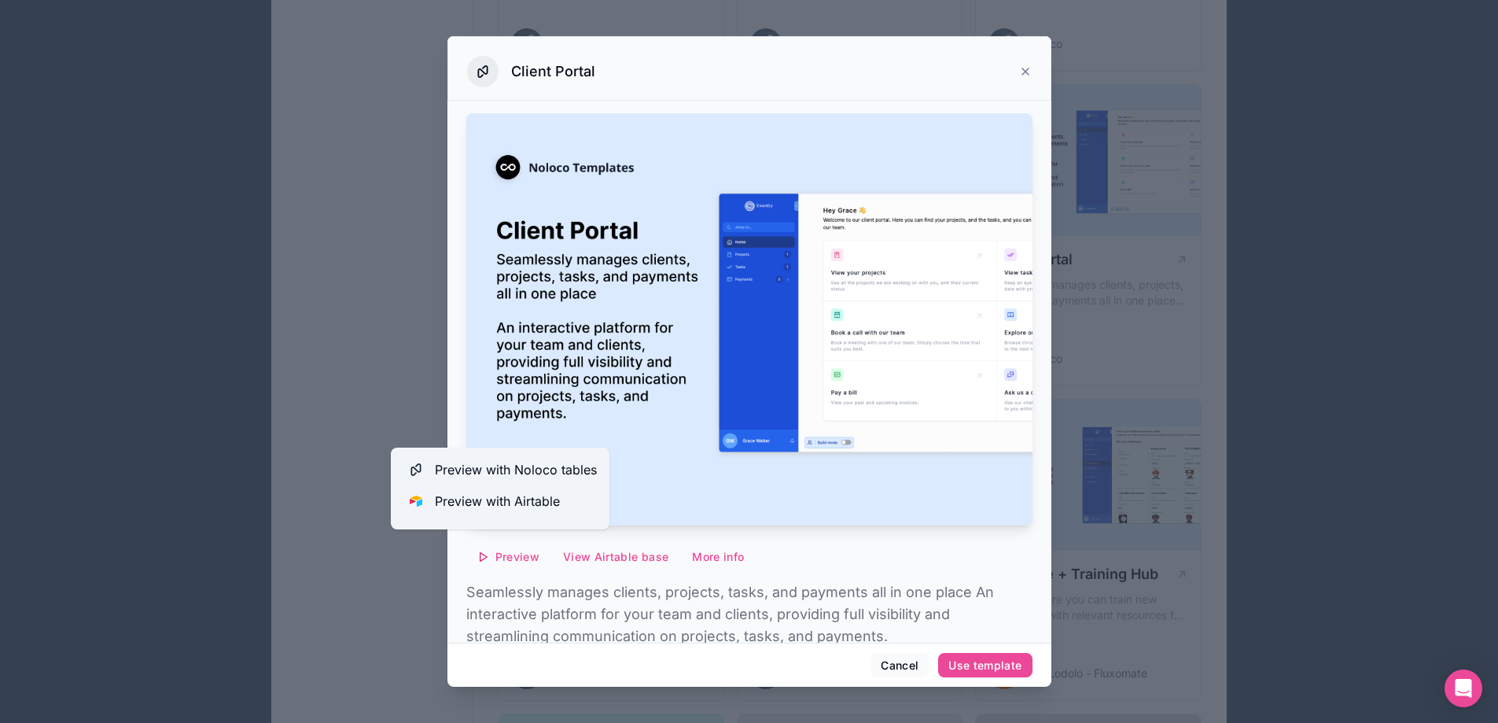
click at [1084, 150] on div at bounding box center [749, 361] width 1498 height 723
